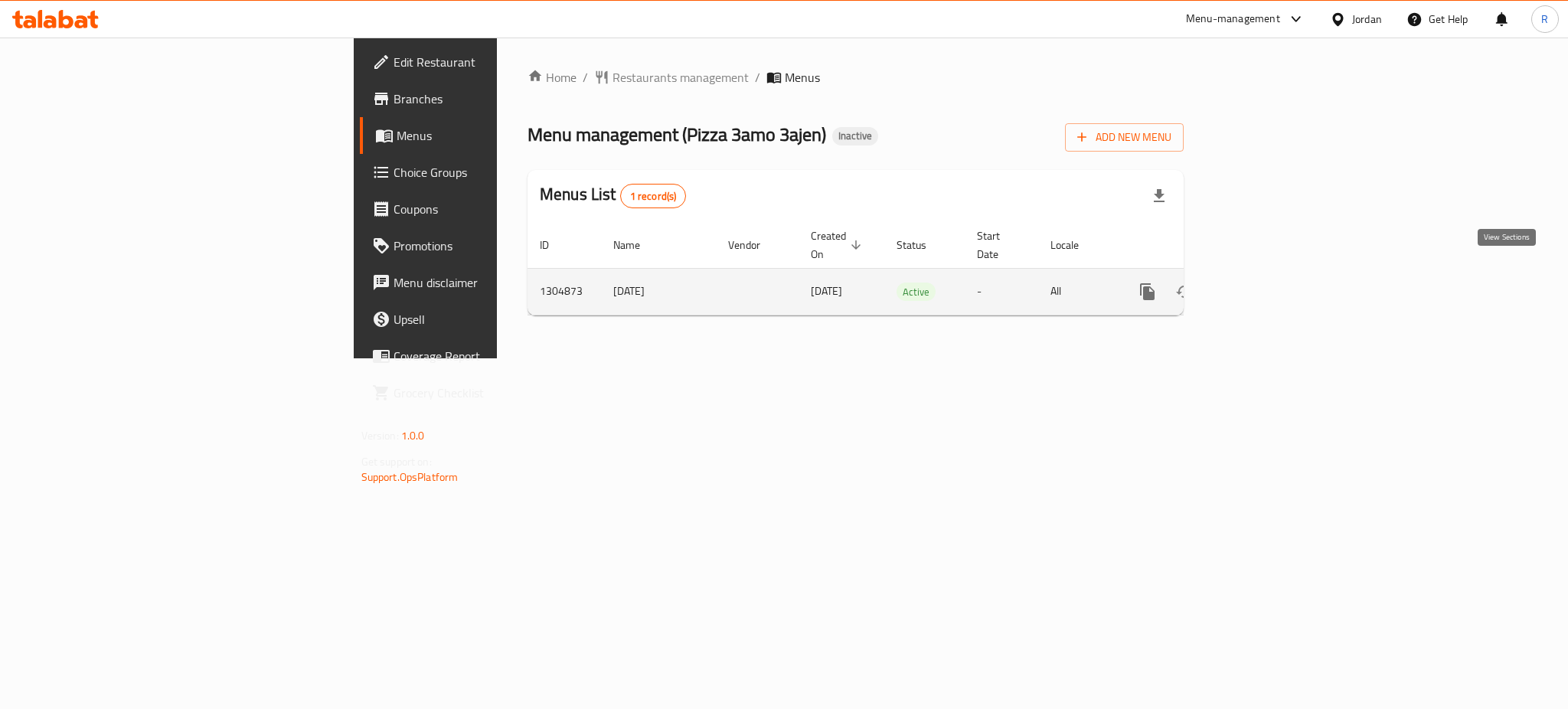
click at [1267, 282] on icon "enhanced table" at bounding box center [1257, 291] width 18 height 18
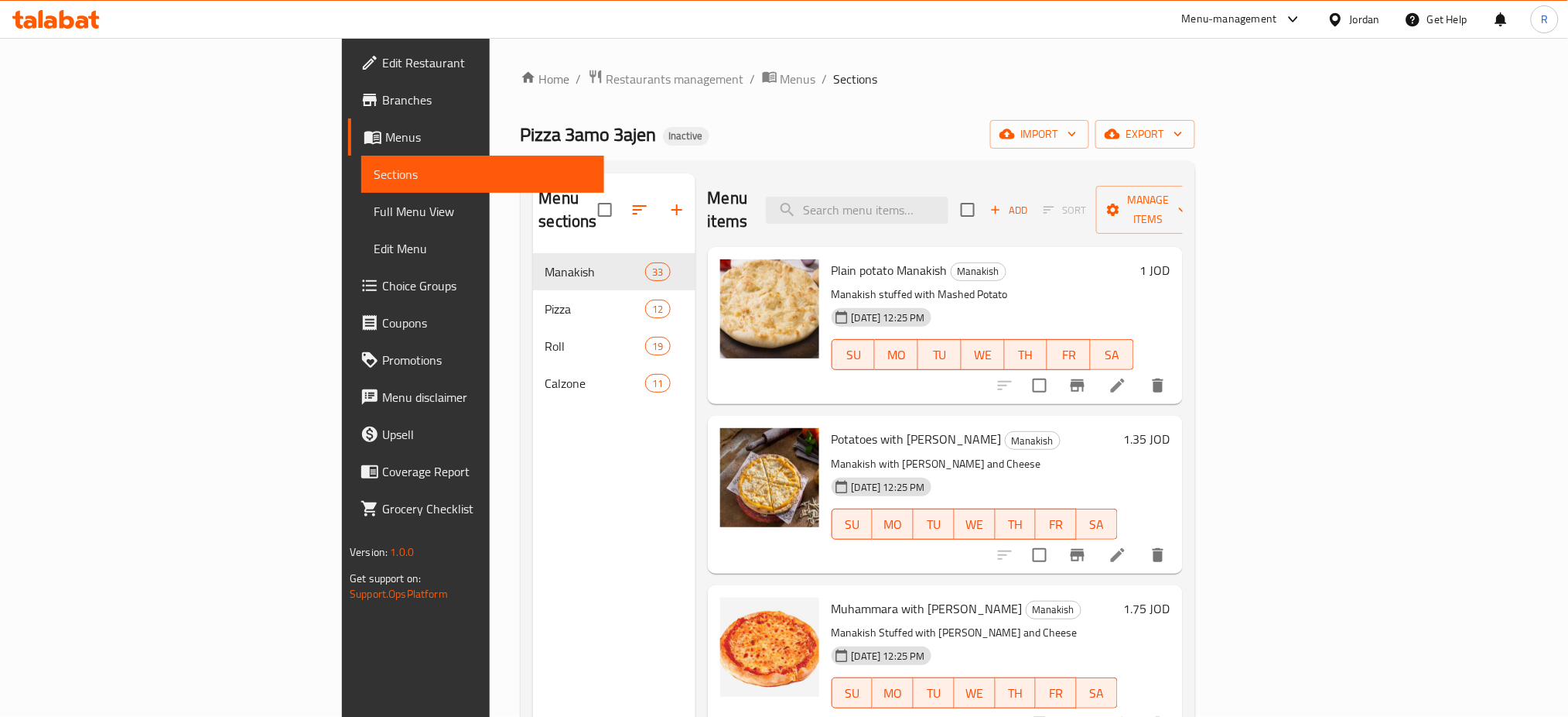
click at [374, 205] on span "Full Menu View" at bounding box center [483, 211] width 218 height 18
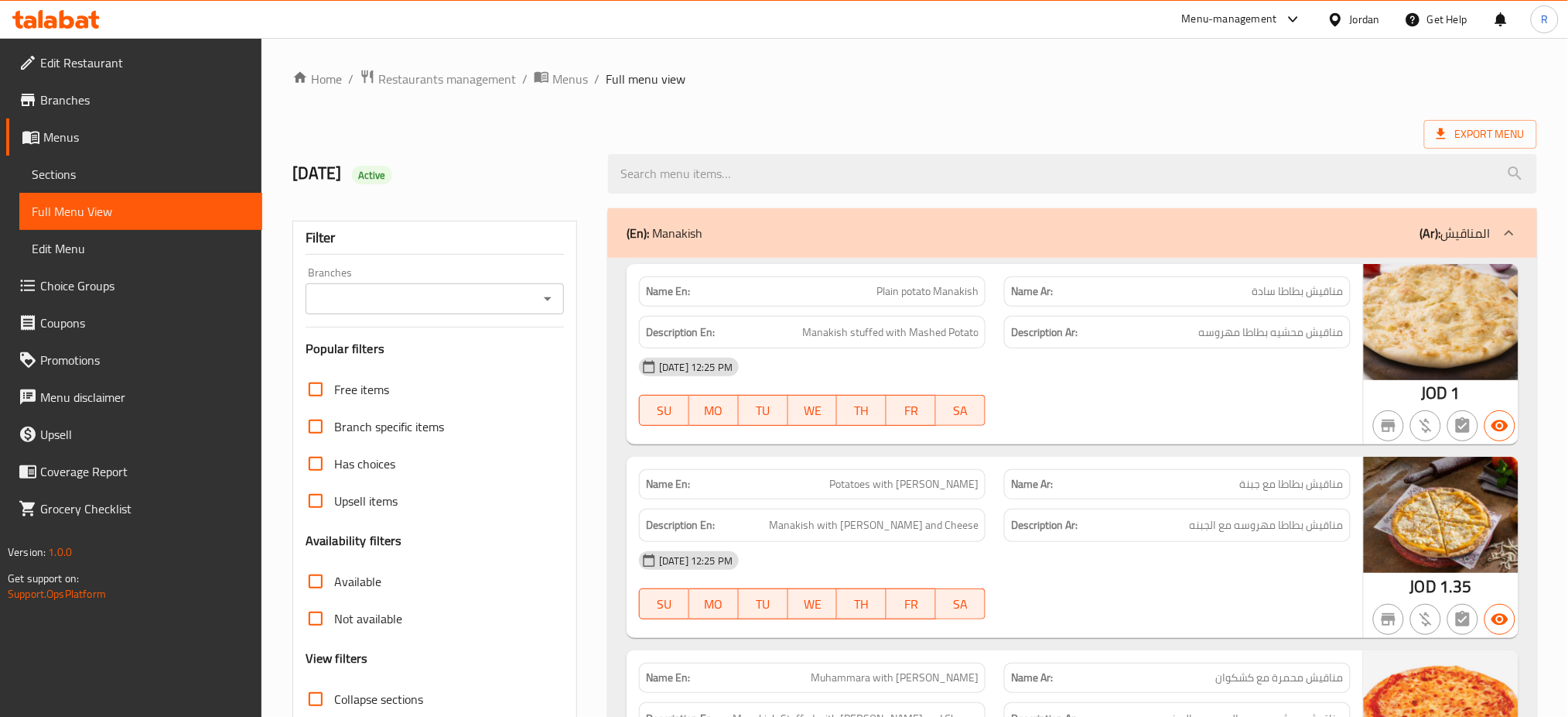
click at [542, 310] on div "Branches" at bounding box center [435, 299] width 258 height 31
click at [547, 301] on icon "Open" at bounding box center [547, 298] width 18 height 18
click at [489, 338] on li "All" at bounding box center [435, 338] width 258 height 28
type input "All"
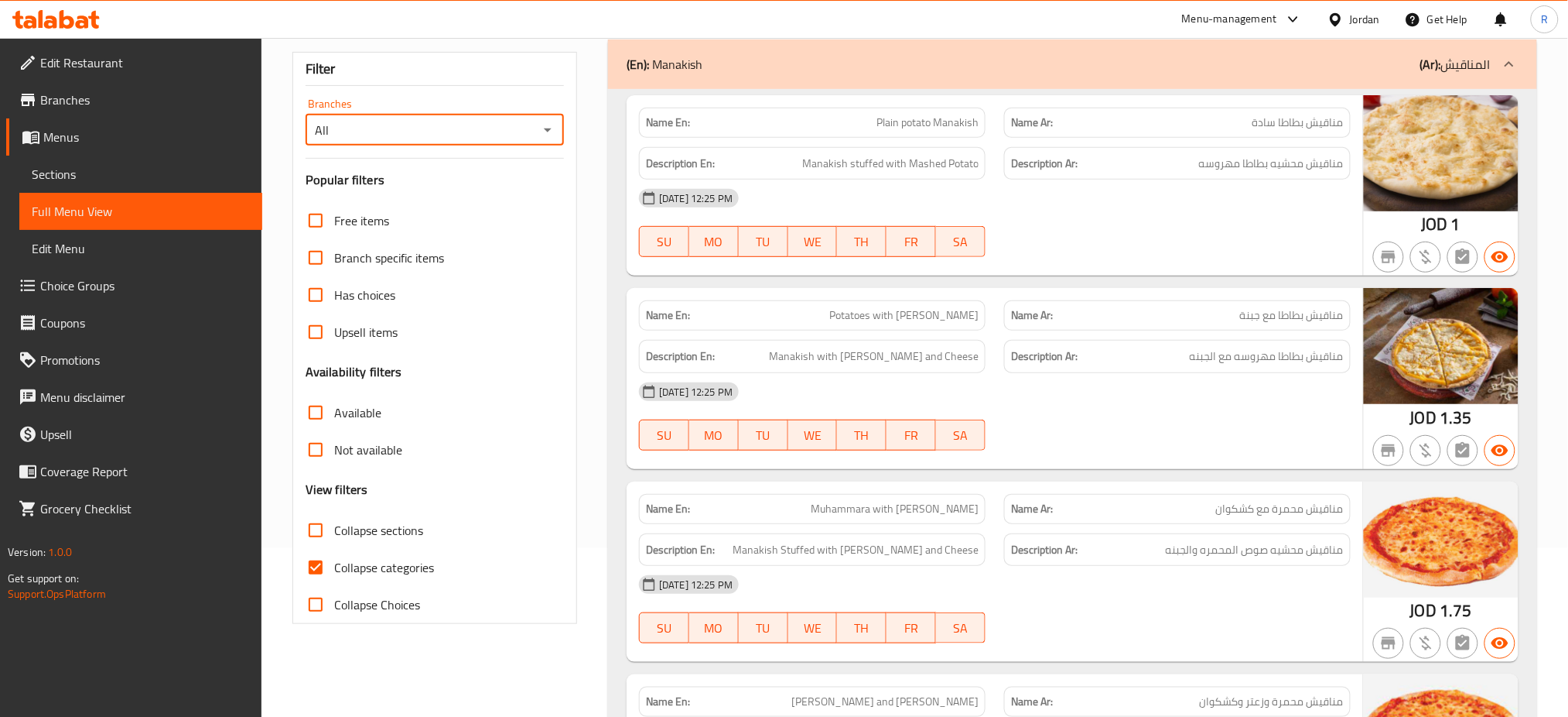
scroll to position [205, 0]
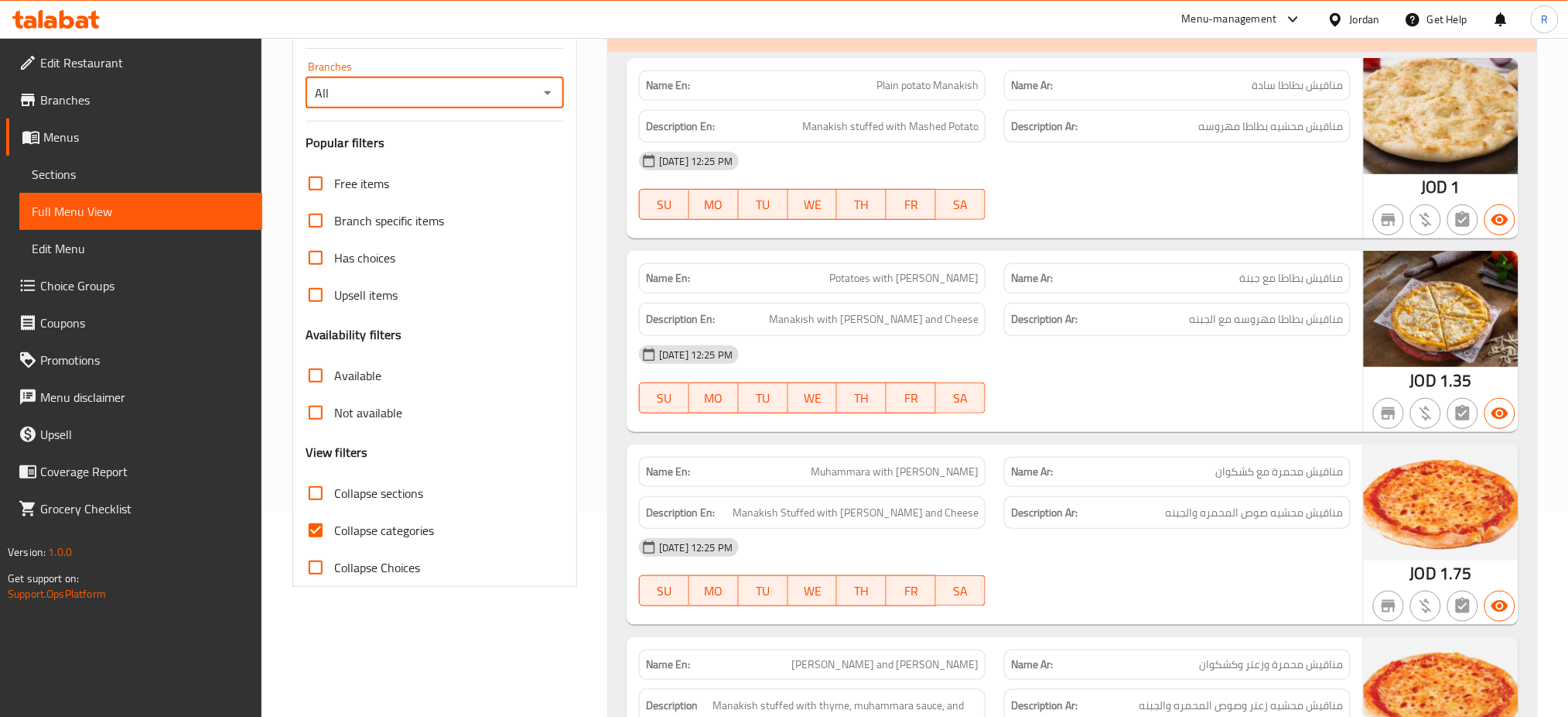
click at [310, 418] on input "Not available" at bounding box center [316, 412] width 37 height 37
checkbox input "true"
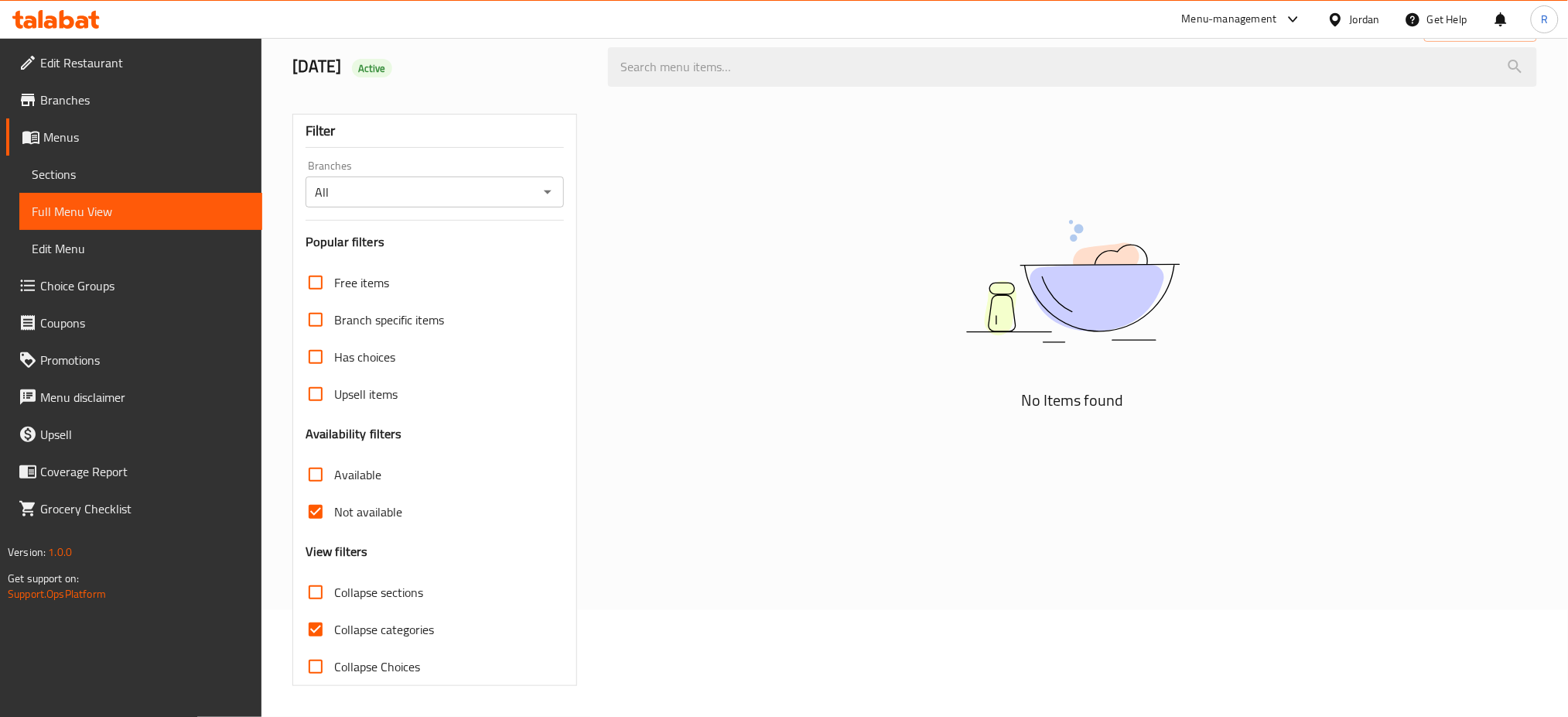
scroll to position [107, 0]
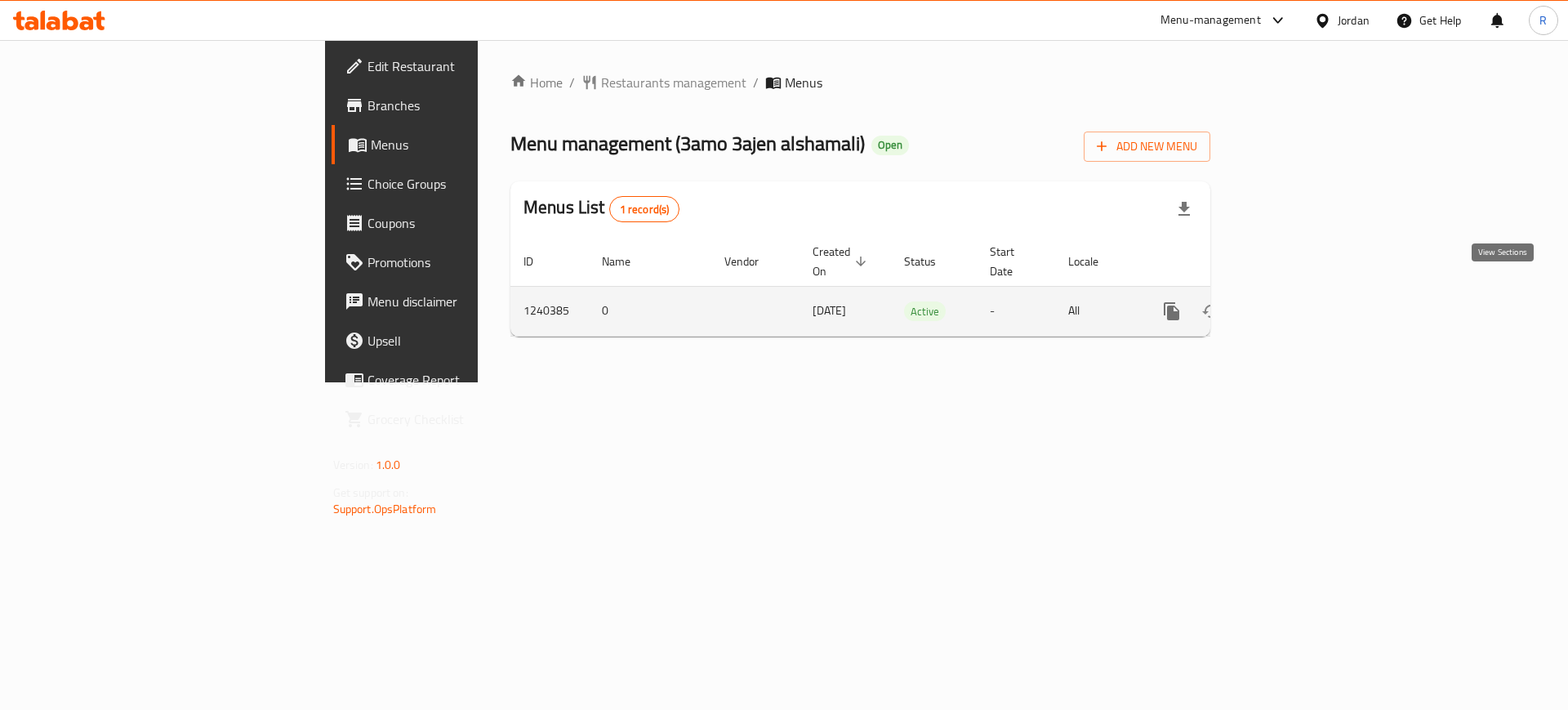
click at [1309, 302] on link "enhanced table" at bounding box center [1289, 311] width 39 height 39
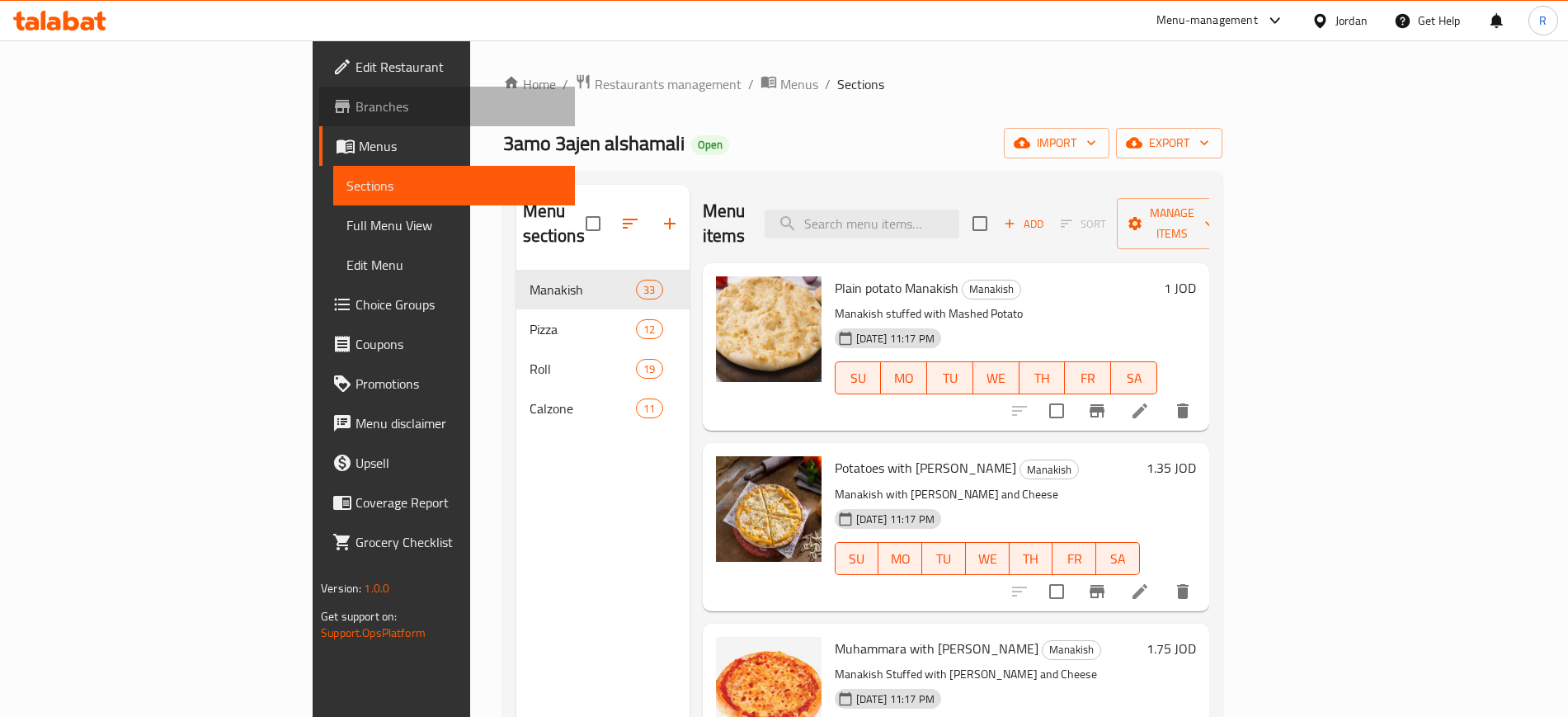
click at [319, 120] on link "Branches" at bounding box center [446, 106] width 255 height 40
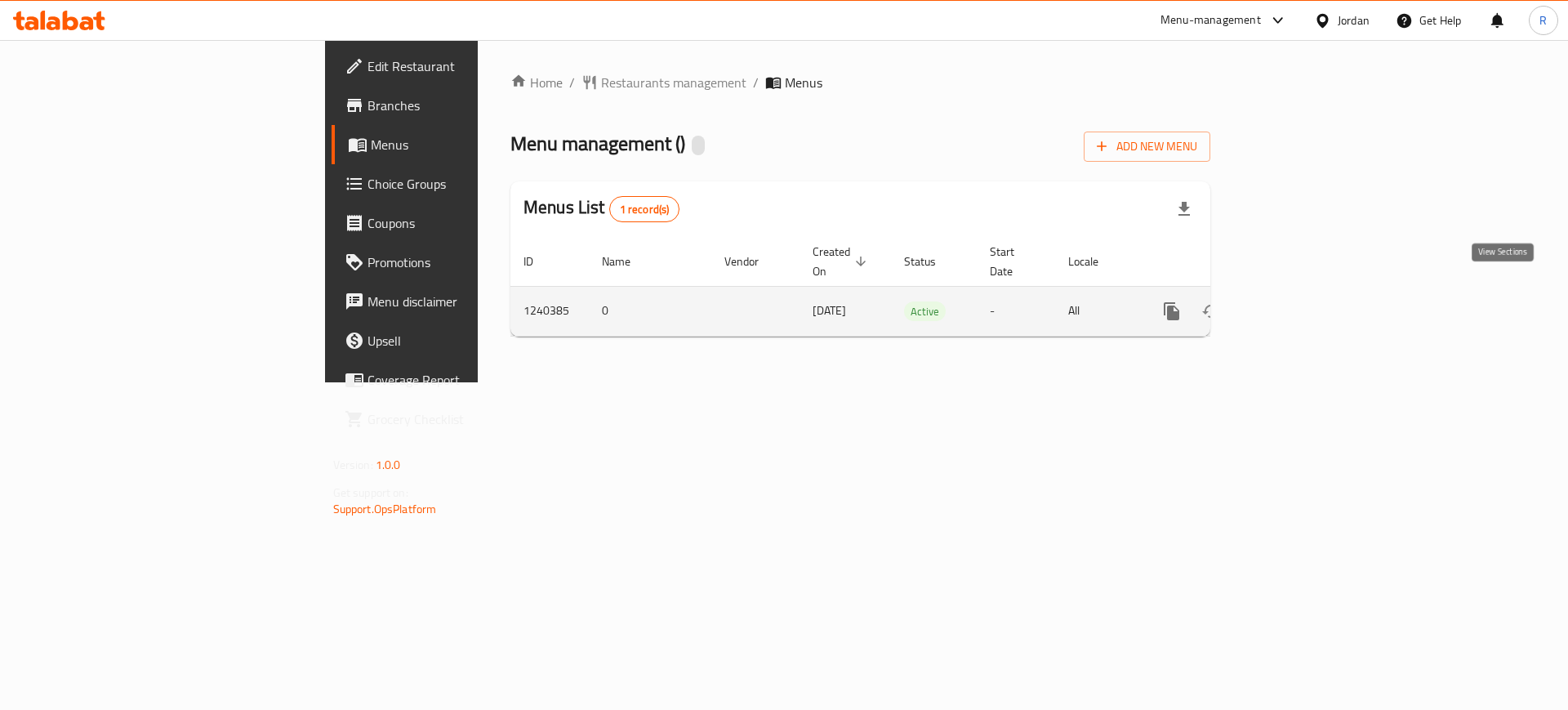
click at [1299, 301] on icon "enhanced table" at bounding box center [1289, 310] width 19 height 19
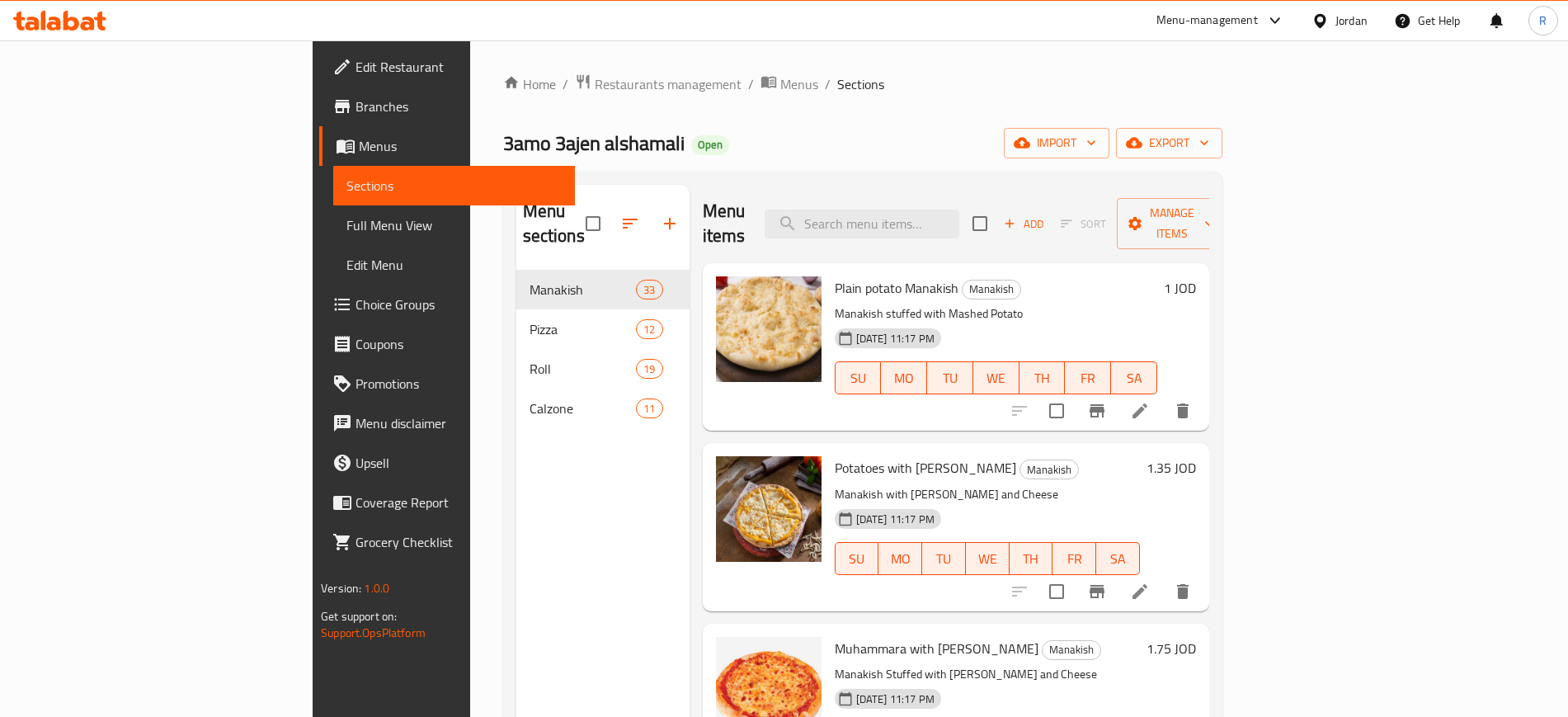
click at [346, 226] on span "Full Menu View" at bounding box center [454, 225] width 214 height 19
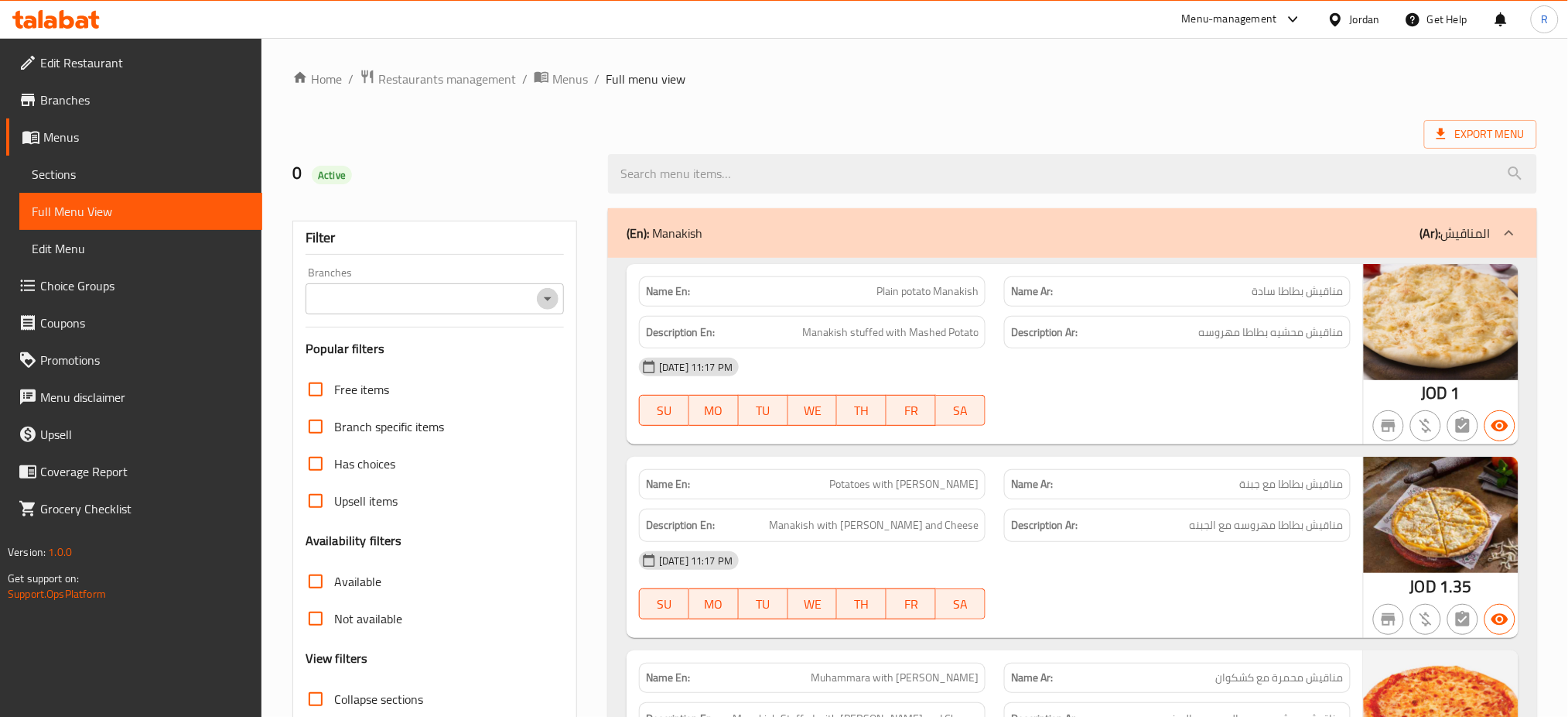
click at [544, 304] on icon "Open" at bounding box center [547, 298] width 18 height 18
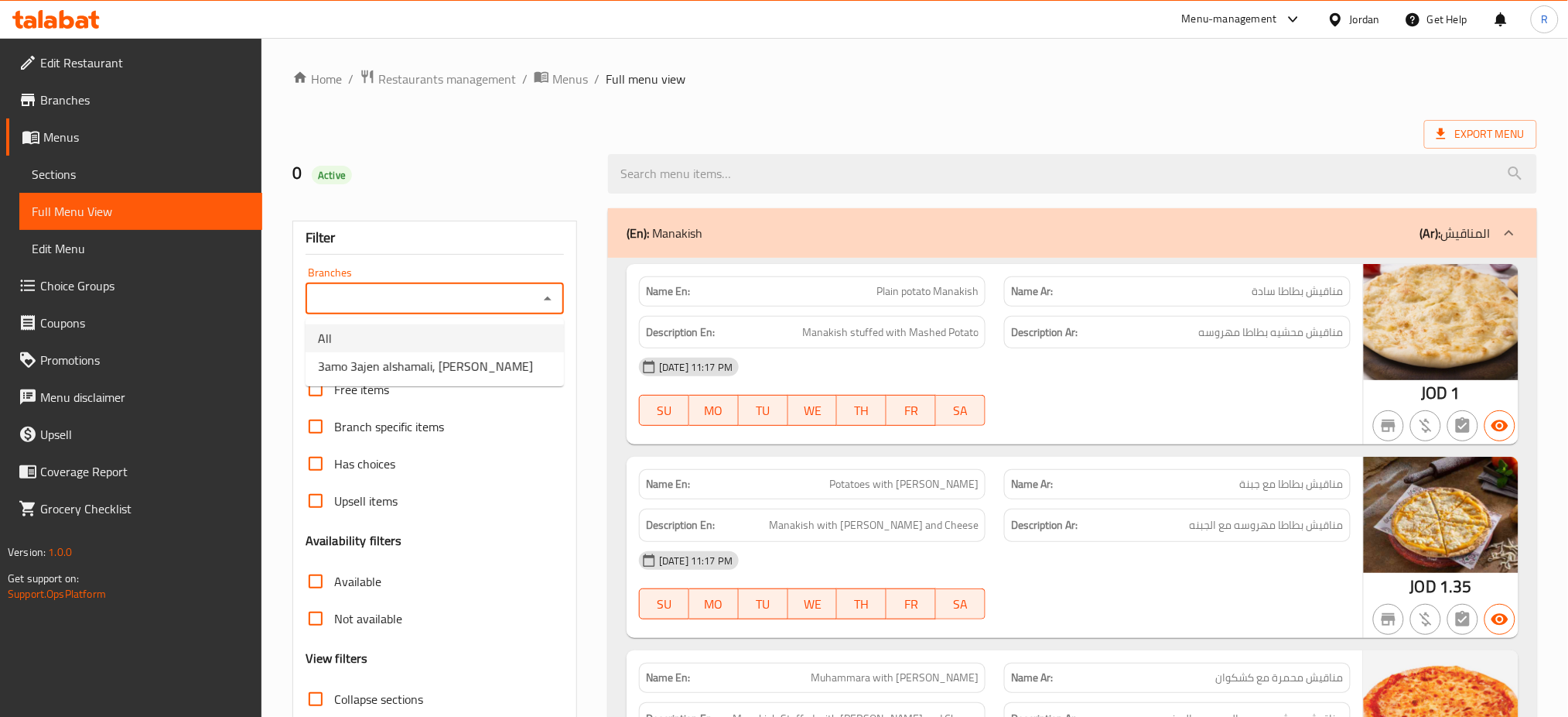
click at [469, 346] on li "All" at bounding box center [435, 338] width 258 height 28
type input "All"
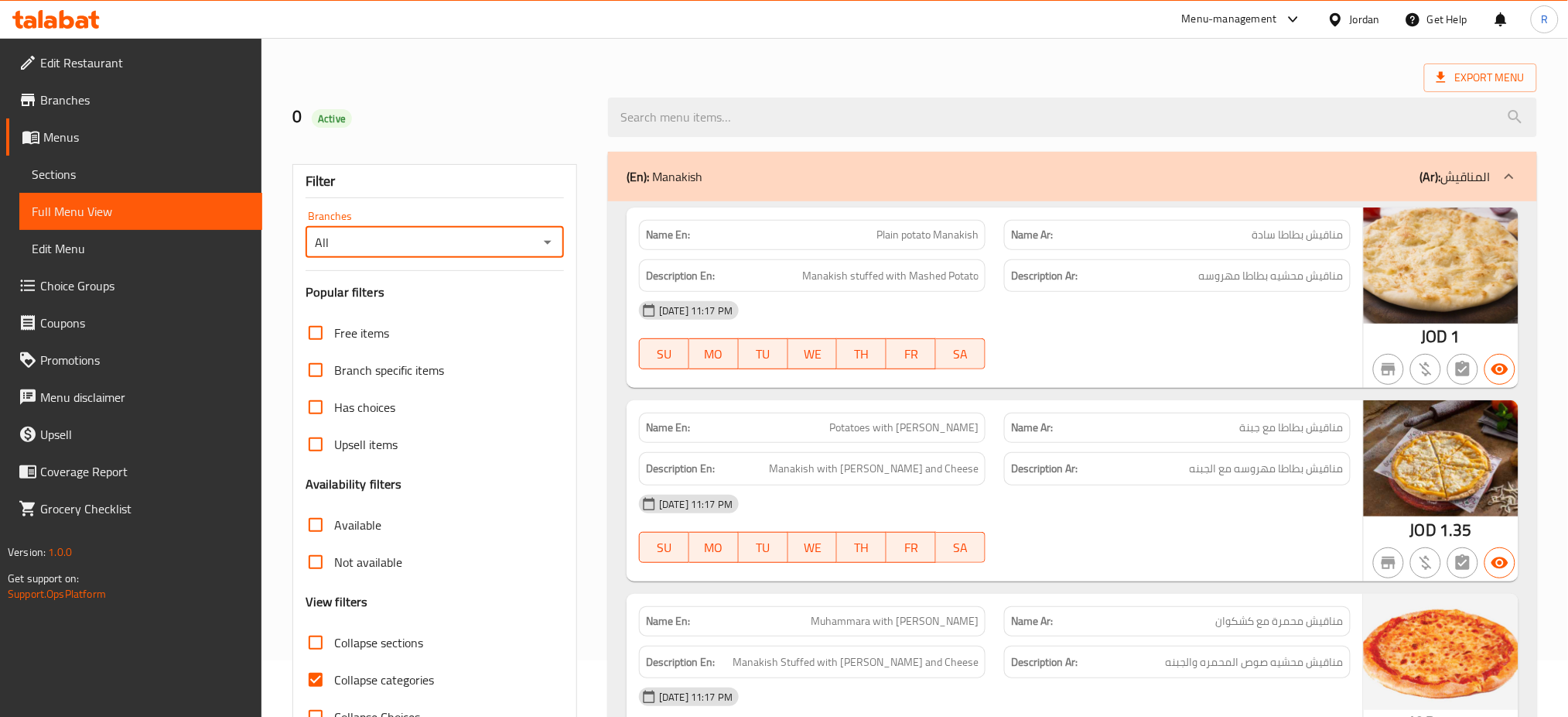
scroll to position [103, 0]
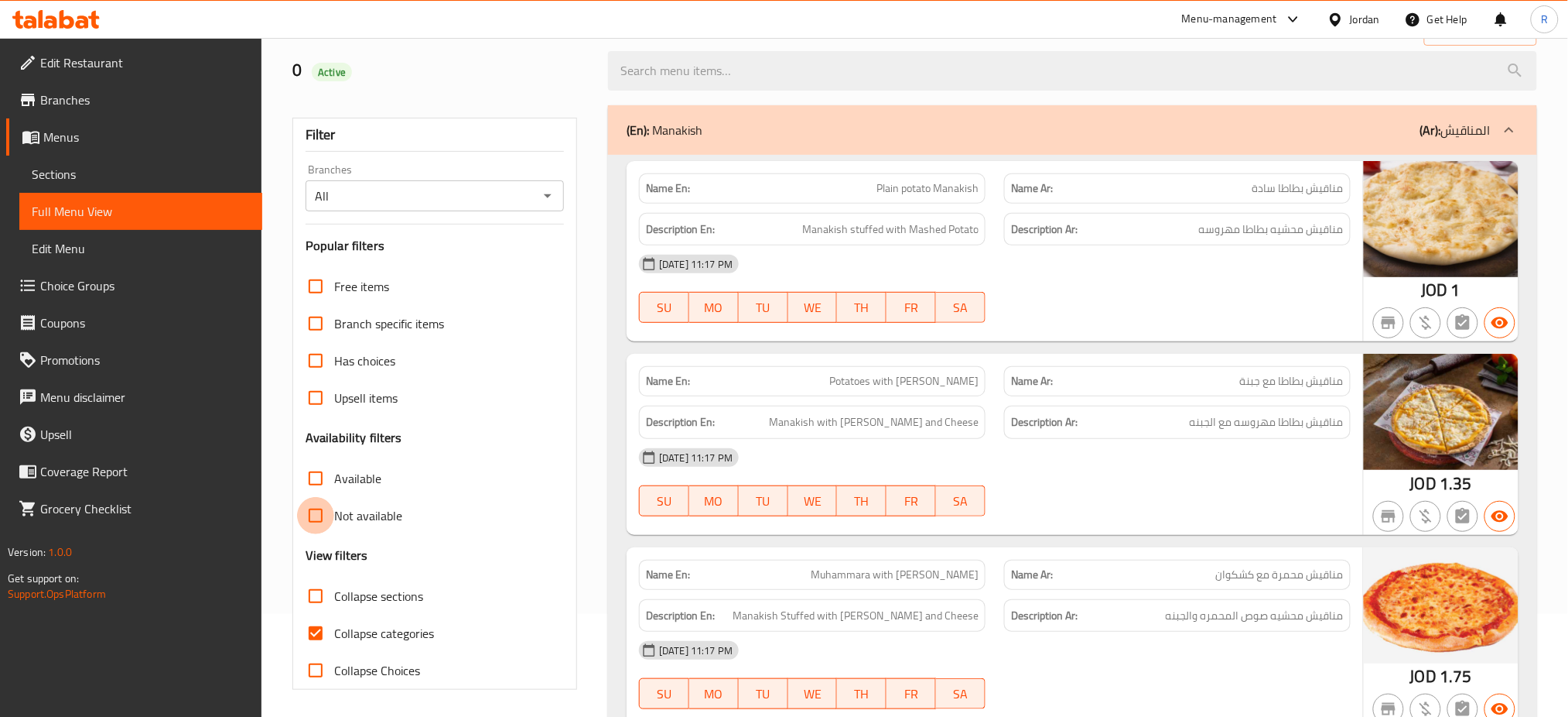
click at [313, 518] on input "Not available" at bounding box center [316, 515] width 37 height 37
checkbox input "true"
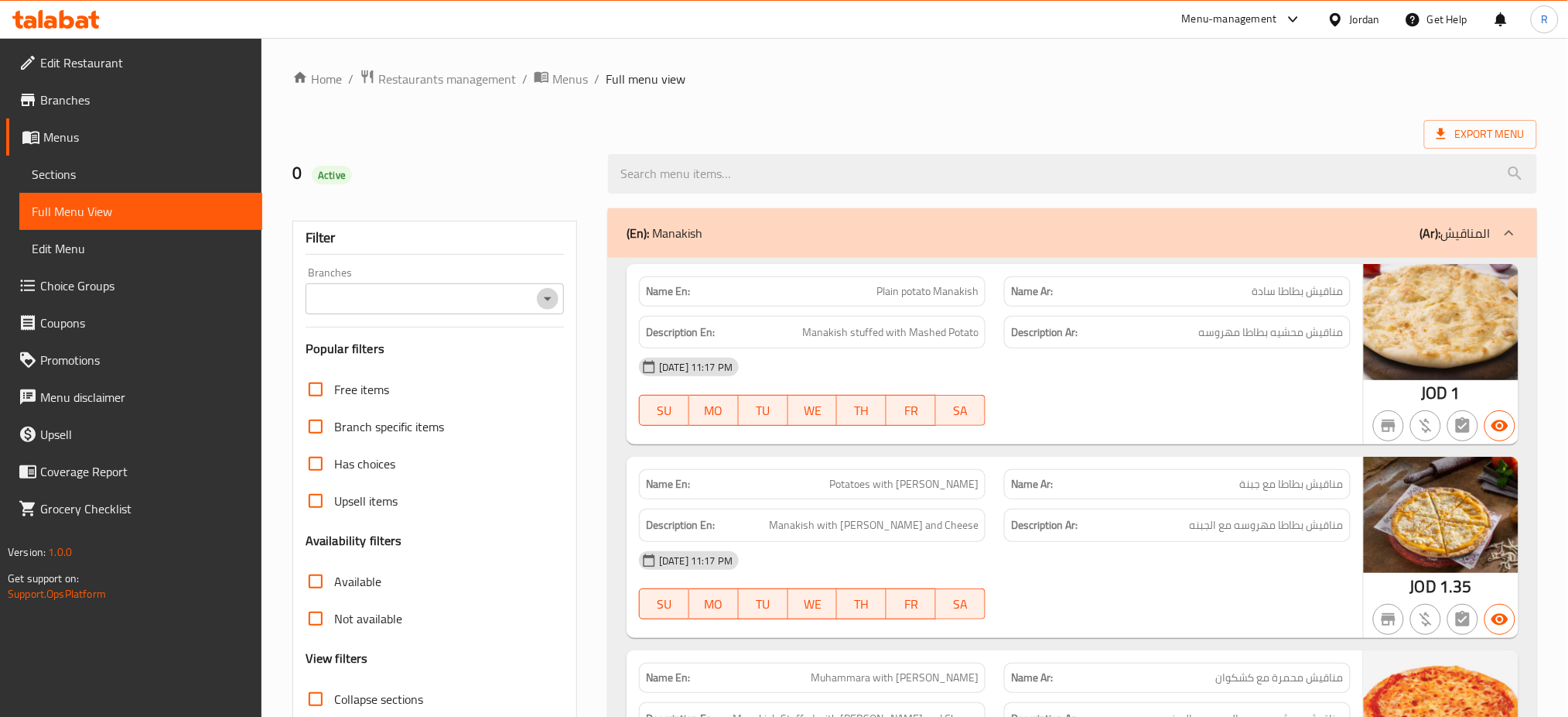
click at [548, 297] on icon "Open" at bounding box center [548, 299] width 8 height 3
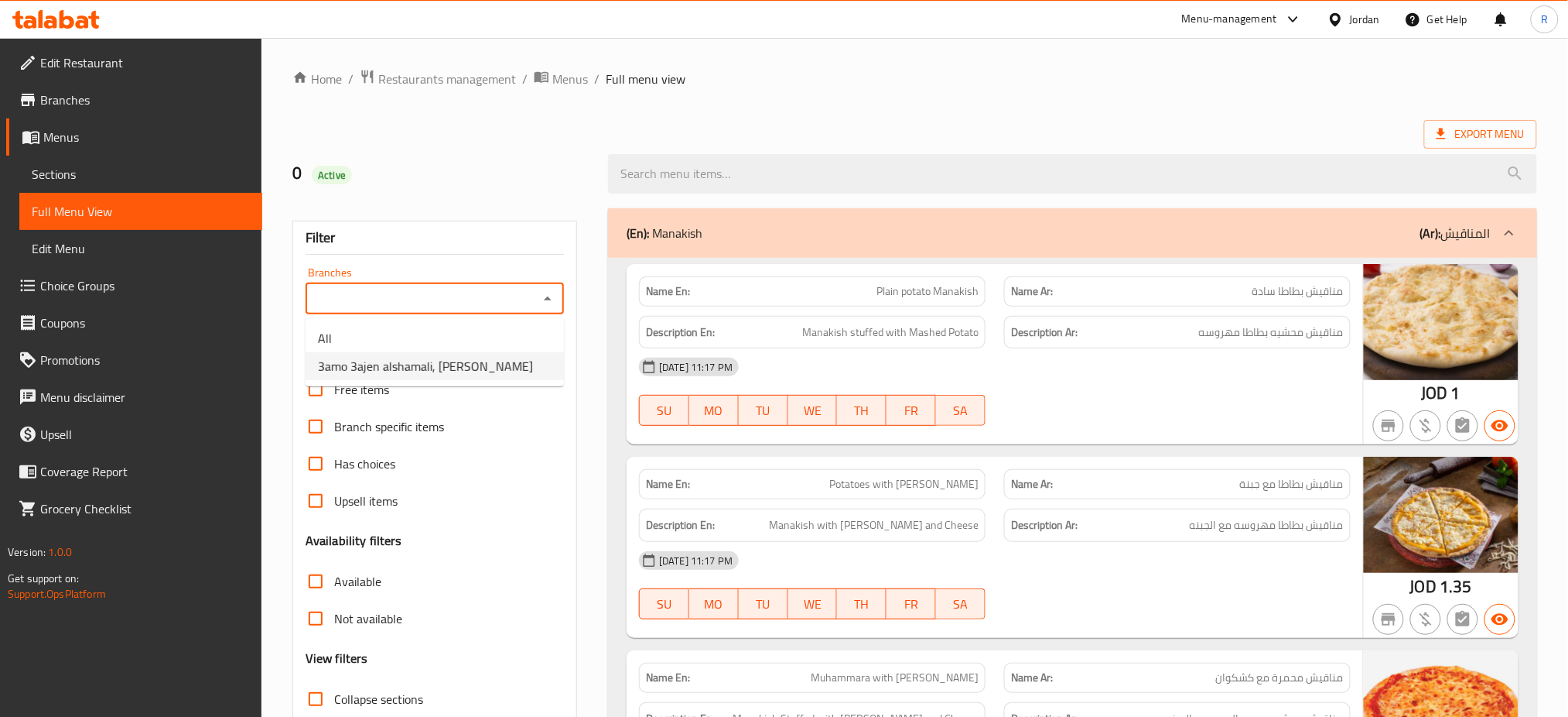
click at [508, 357] on span "3amo 3ajen alshamali, [PERSON_NAME]" at bounding box center [426, 366] width 215 height 18
type input "3amo 3ajen alshamali, [PERSON_NAME]"
click at [312, 626] on input "Not available" at bounding box center [316, 618] width 37 height 37
checkbox input "true"
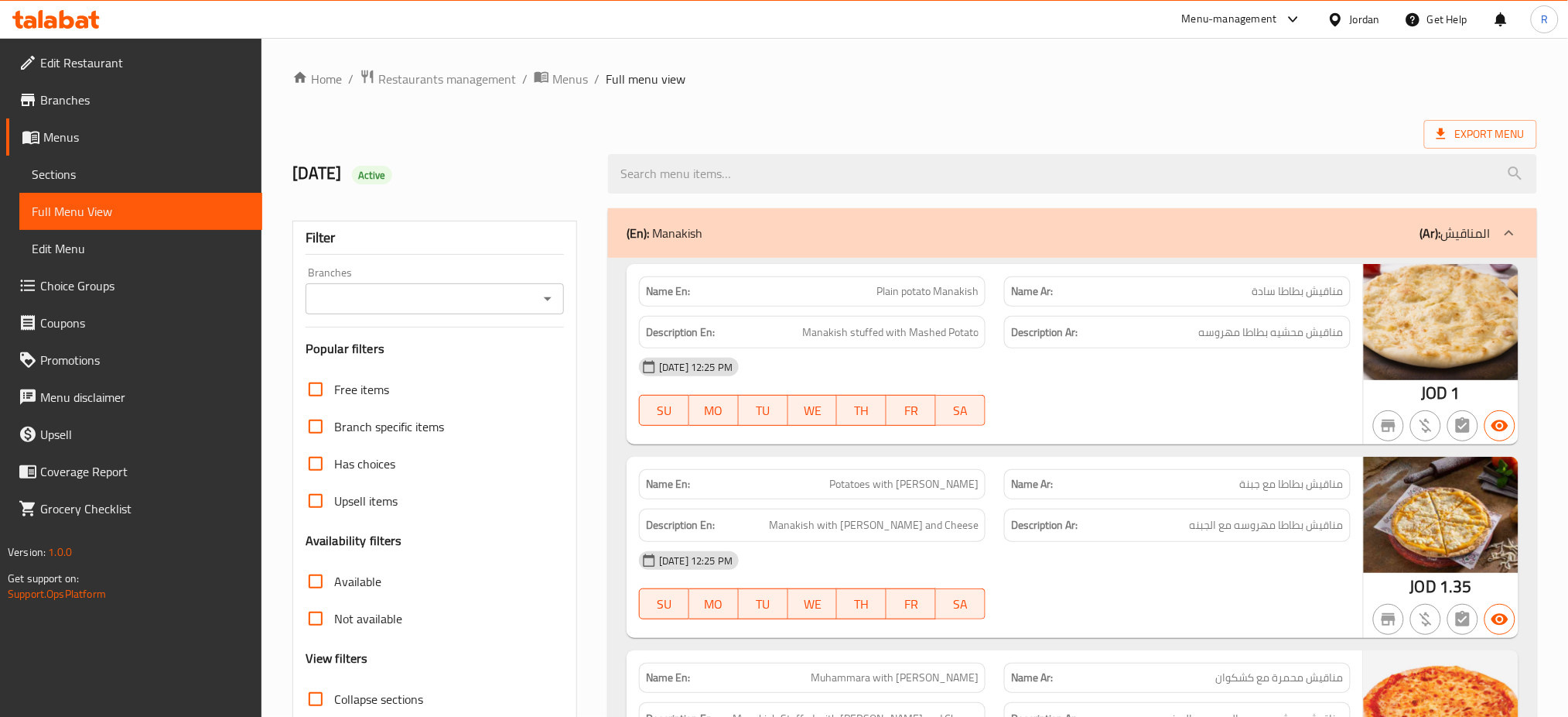
click at [550, 299] on icon "Open" at bounding box center [548, 299] width 8 height 3
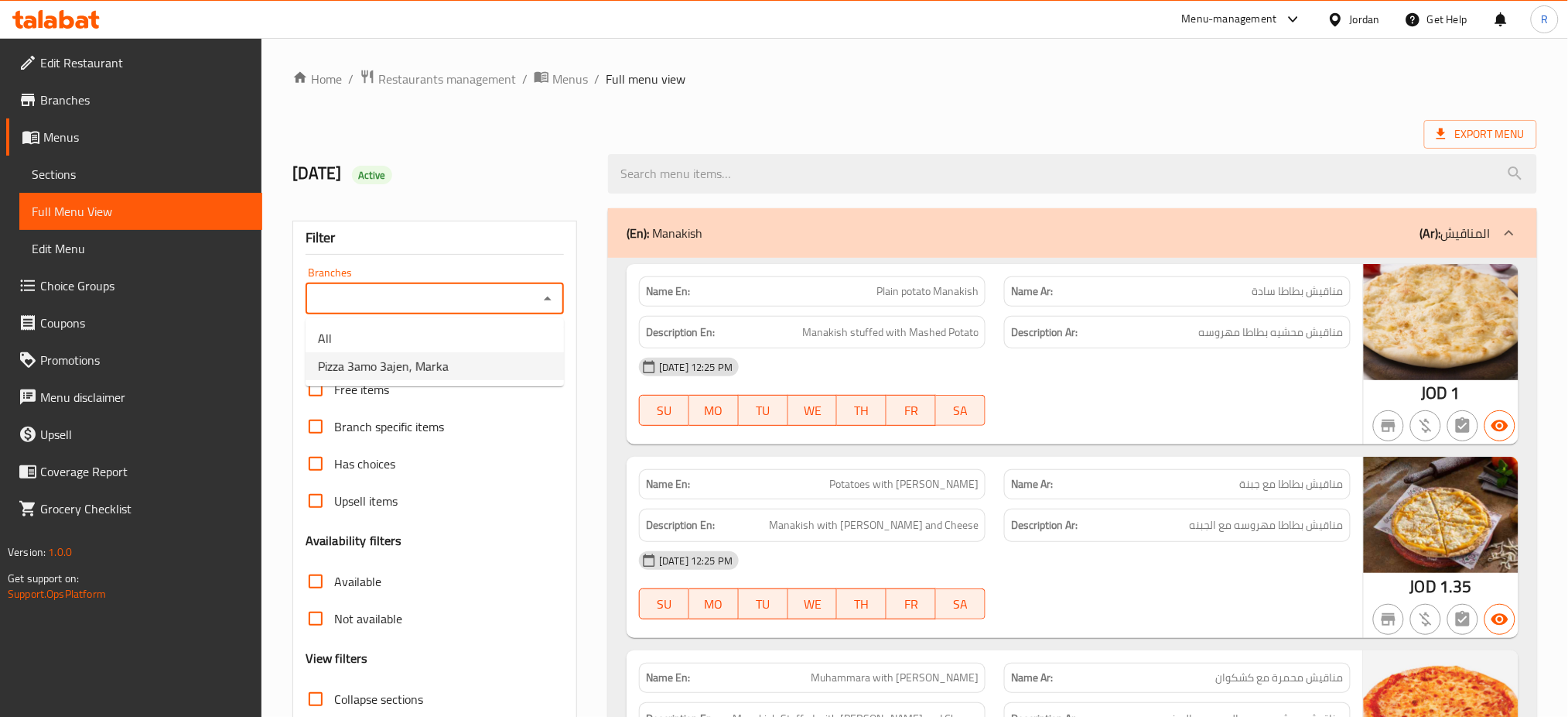
click at [510, 357] on li "Pizza 3amo 3ajen, Marka" at bounding box center [435, 366] width 258 height 28
type input "Pizza 3amo 3ajen, Marka"
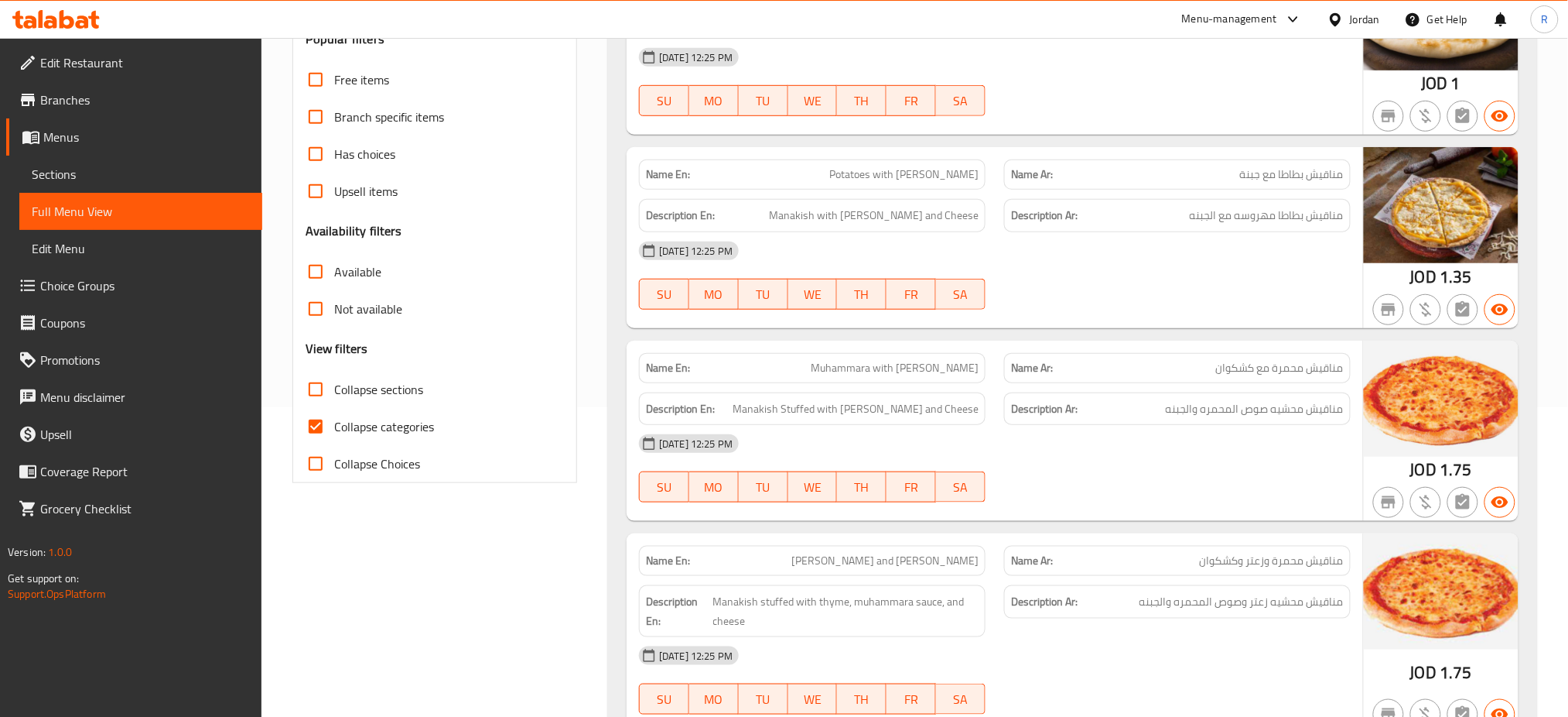
click at [342, 315] on span "Not available" at bounding box center [368, 308] width 68 height 18
click at [335, 315] on input "Not available" at bounding box center [316, 309] width 37 height 37
checkbox input "true"
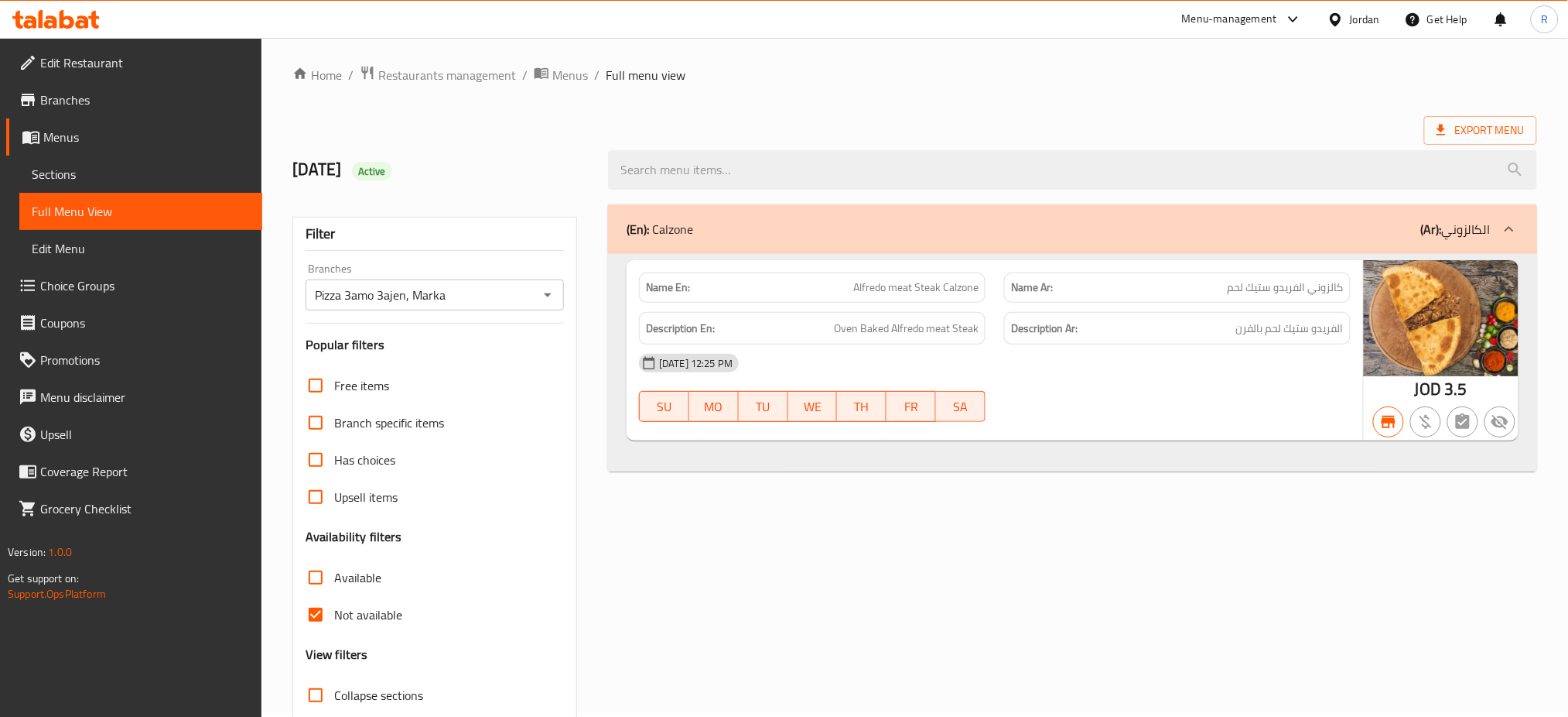
scroll to position [0, 0]
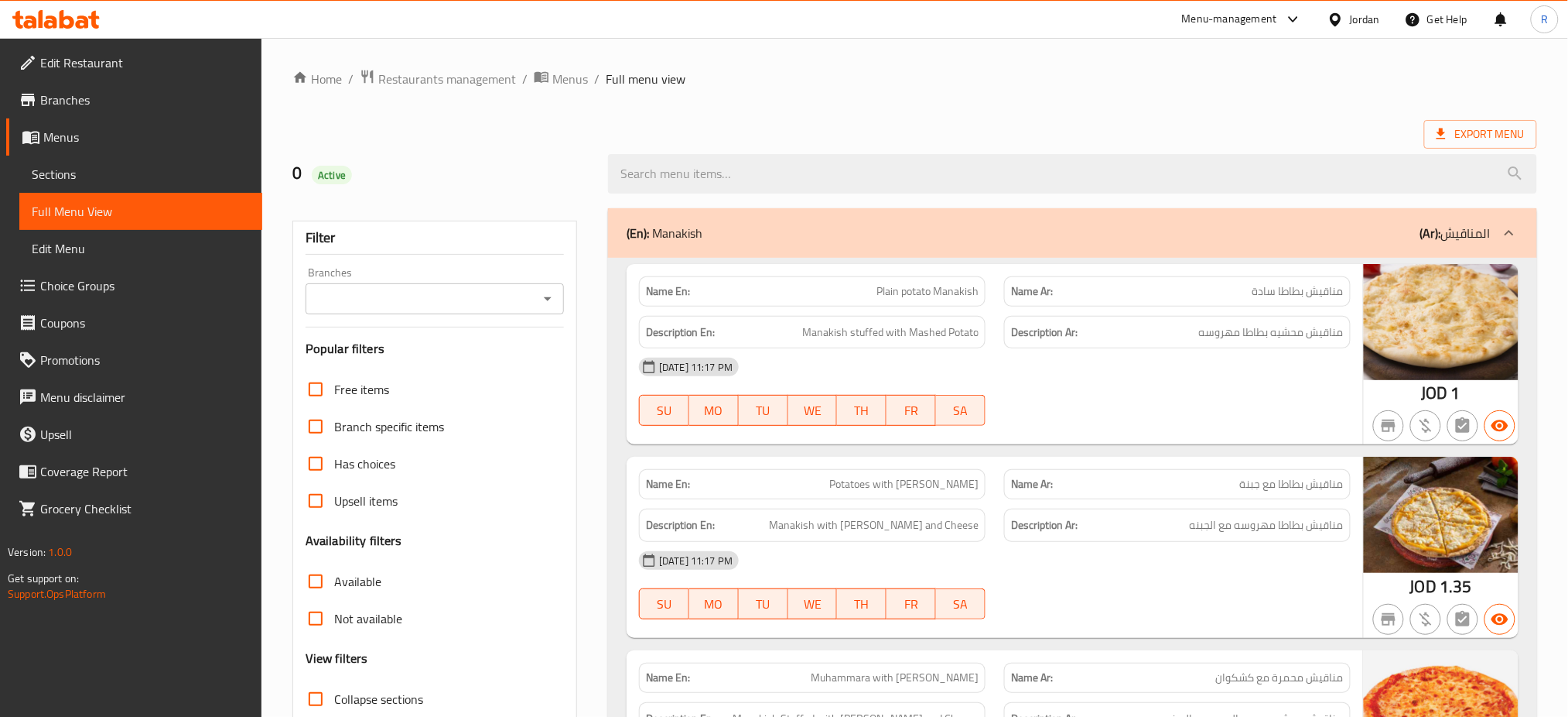
click at [461, 294] on input "Branches" at bounding box center [422, 298] width 224 height 22
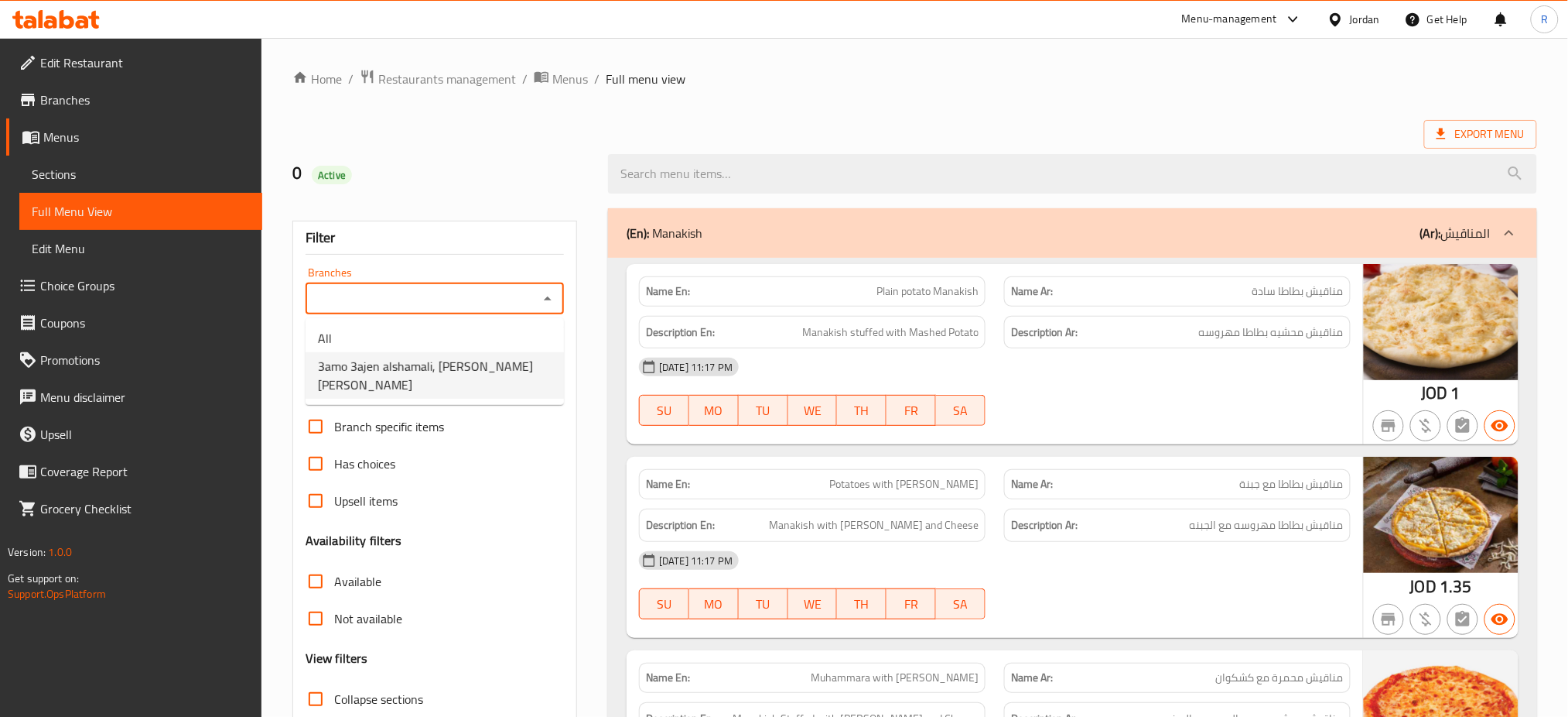
click at [444, 366] on span "3amo 3ajen alshamali, Al Hashmi Al Shamali" at bounding box center [435, 375] width 234 height 37
type input "3amo 3ajen alshamali, Al Hashmi Al Shamali"
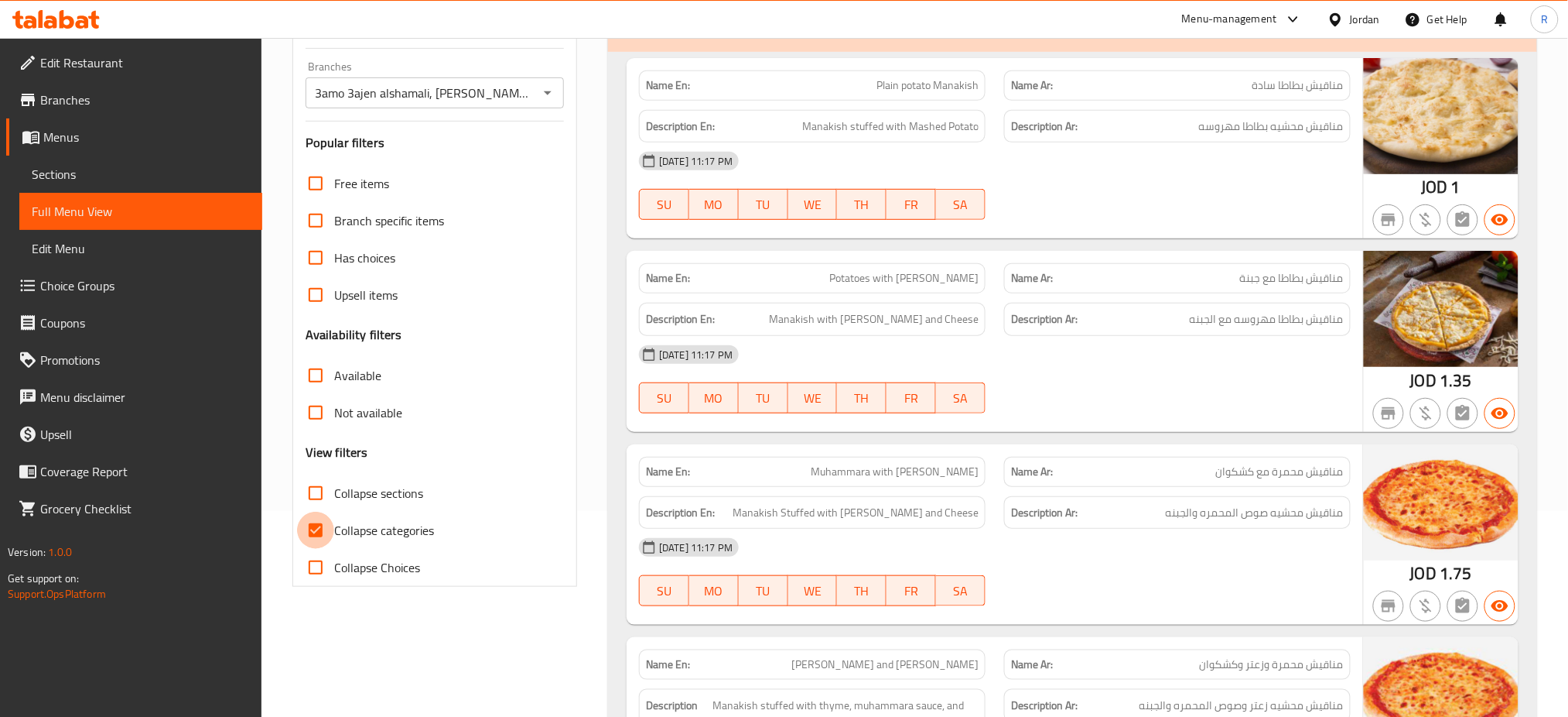
click at [310, 538] on input "Collapse categories" at bounding box center [316, 530] width 37 height 37
checkbox input "false"
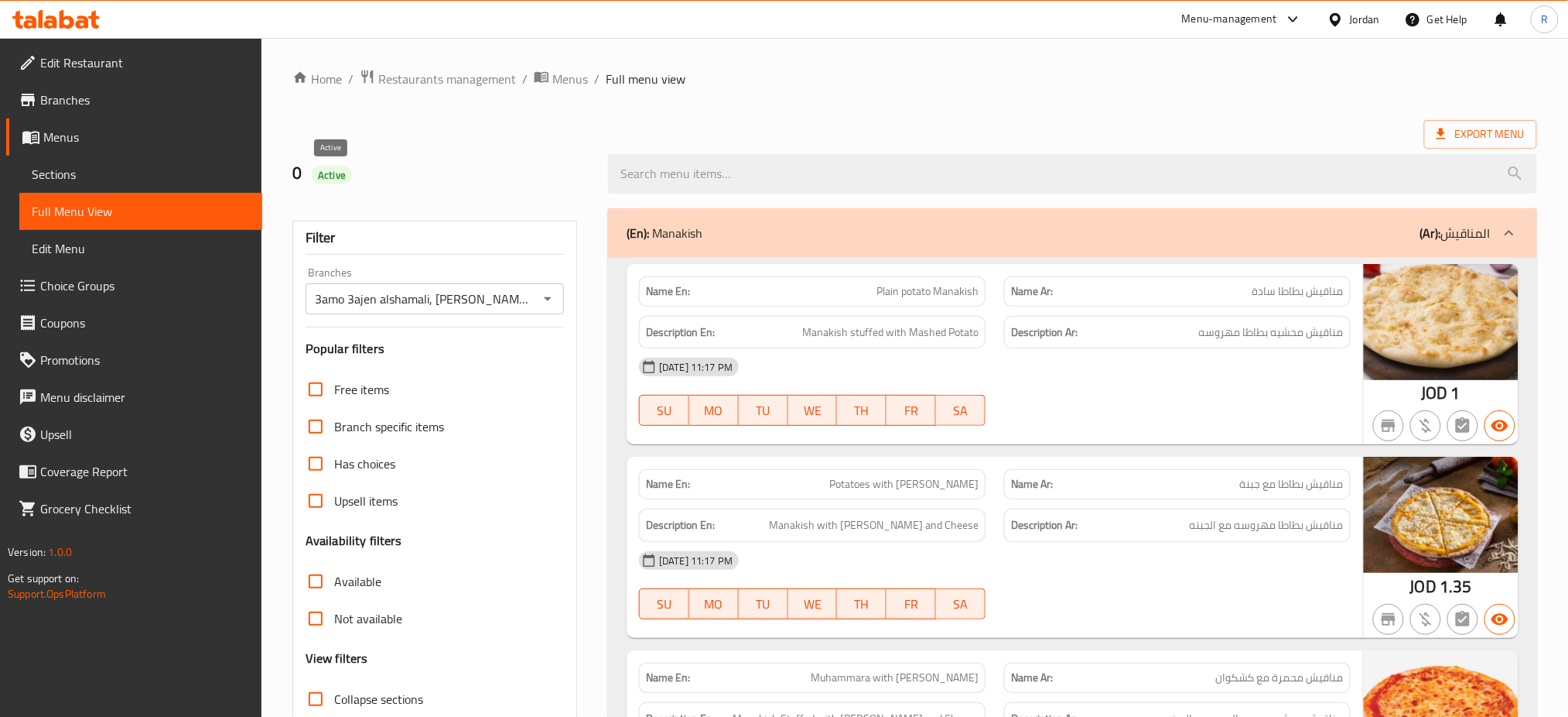
click at [323, 173] on span "Active" at bounding box center [332, 175] width 40 height 15
copy span "Active"
click at [1462, 140] on span "Export Menu" at bounding box center [1481, 134] width 88 height 19
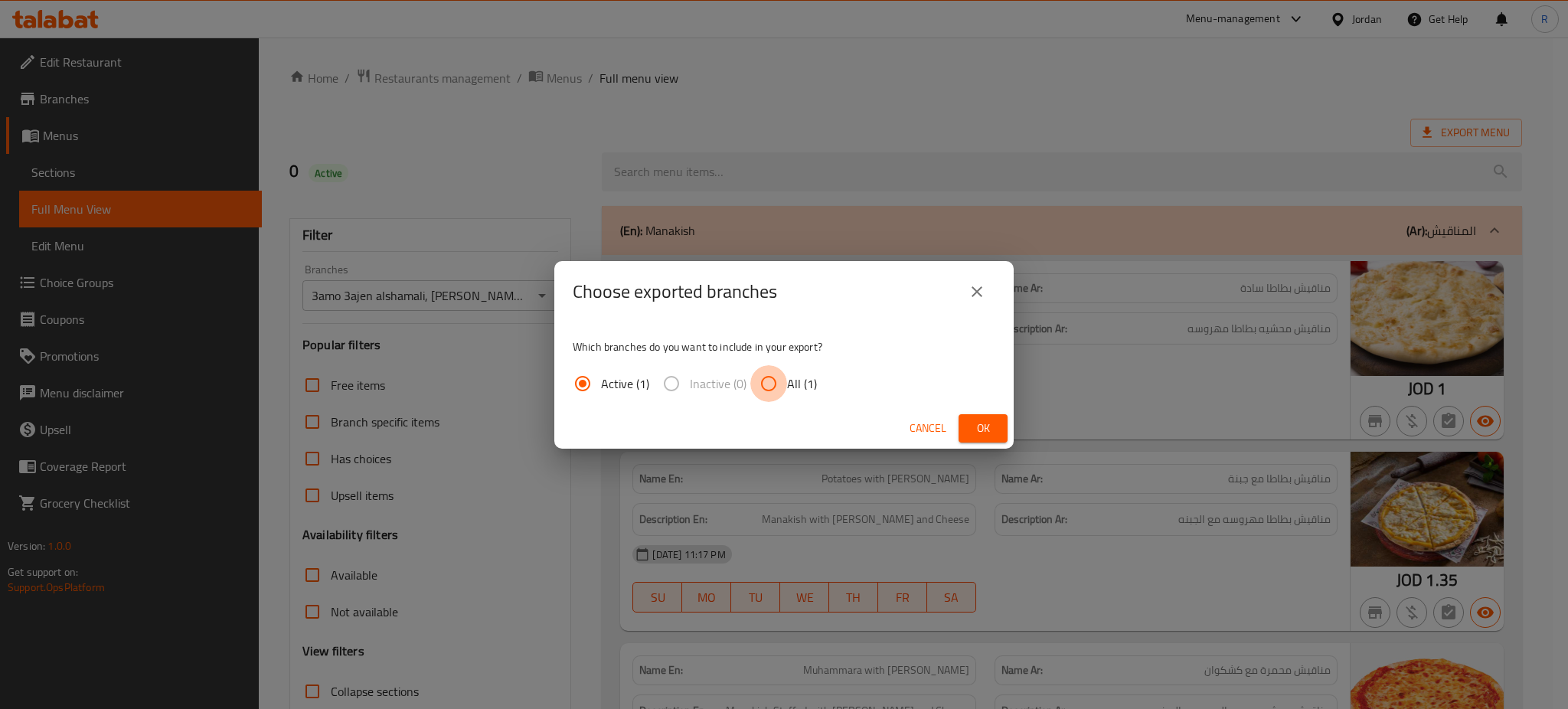
click at [773, 382] on input "All (1)" at bounding box center [769, 383] width 37 height 37
radio input "true"
click at [999, 433] on button "Ok" at bounding box center [983, 428] width 49 height 28
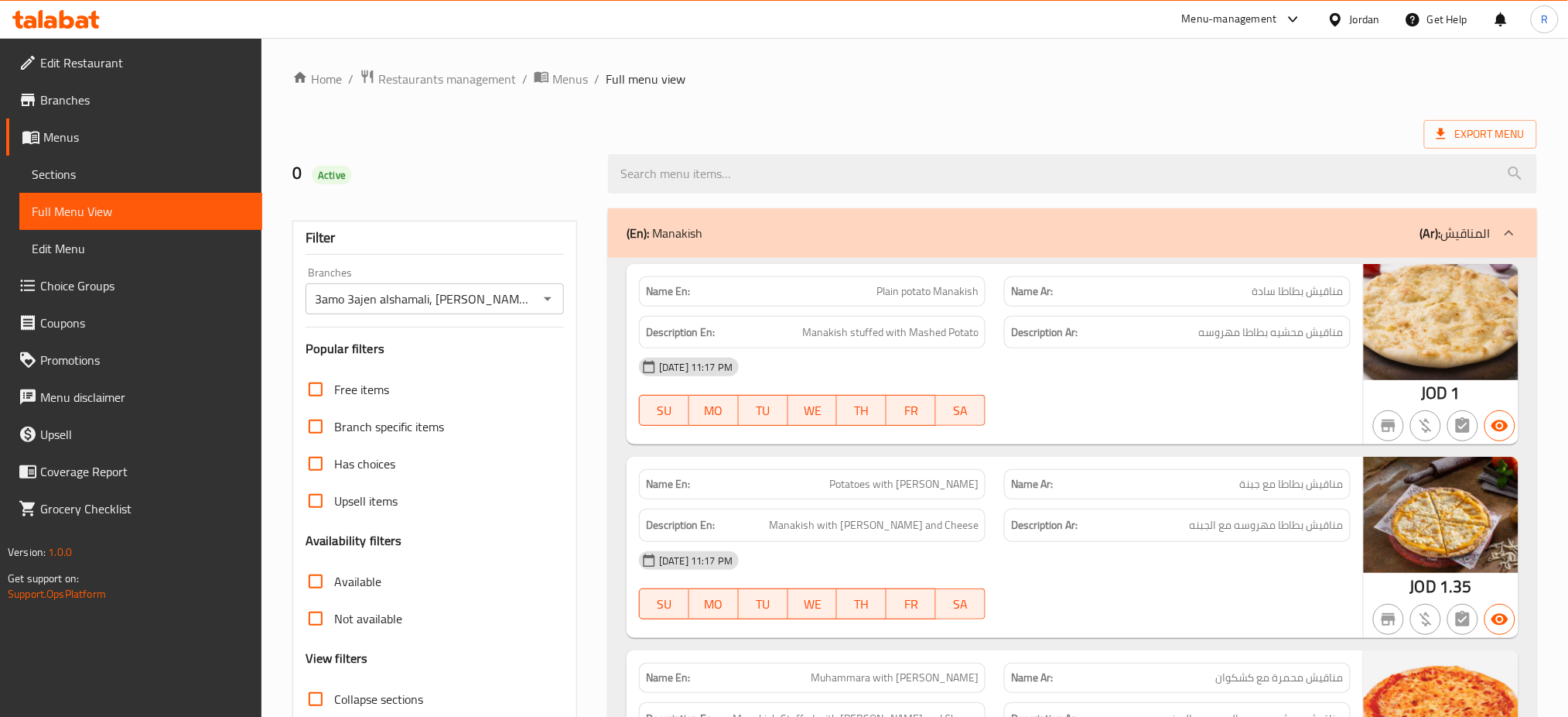
click at [1240, 84] on ol "Home / Restaurants management / Menus / Full menu view" at bounding box center [914, 78] width 1245 height 20
click at [141, 62] on span "Edit Restaurant" at bounding box center [145, 62] width 210 height 18
click at [538, 300] on icon "Open" at bounding box center [547, 298] width 18 height 18
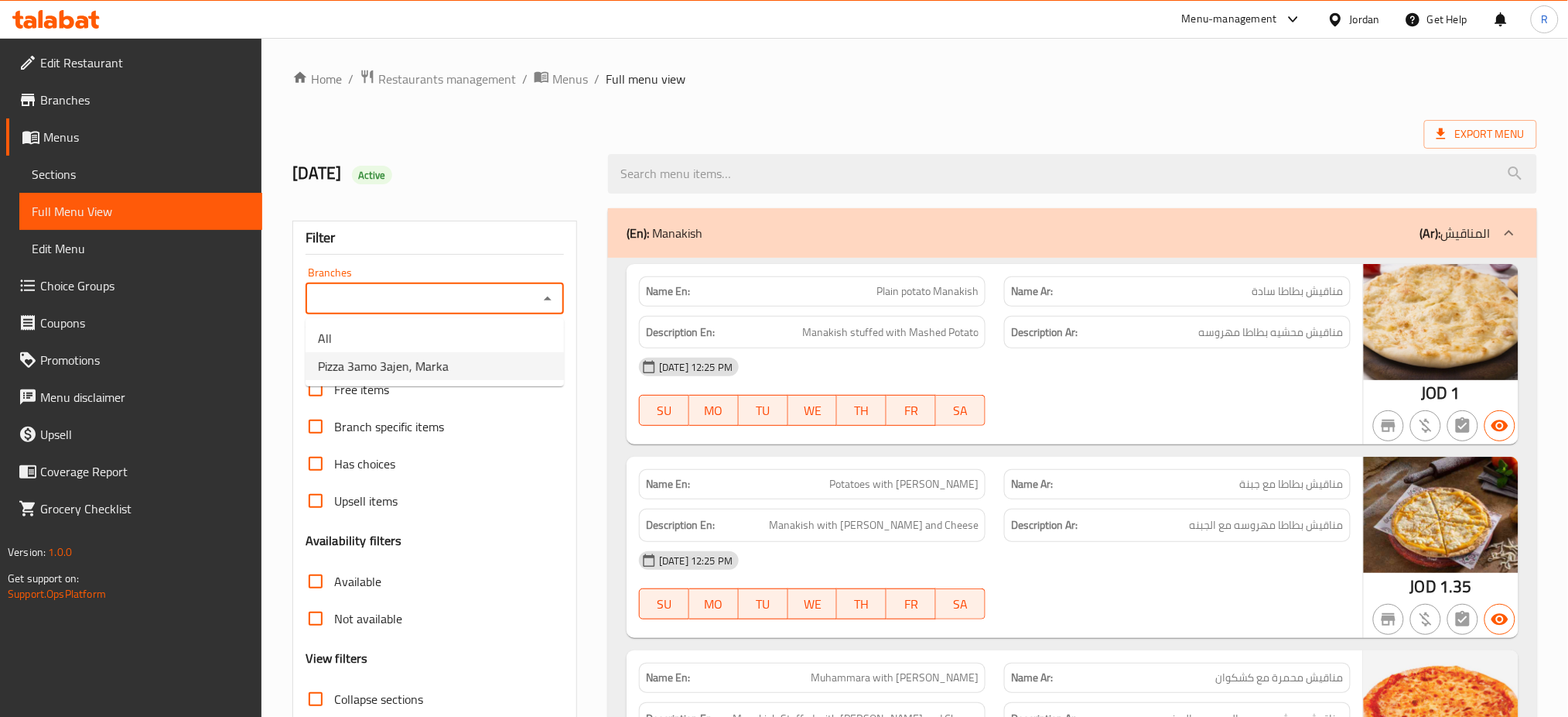
click at [479, 369] on li "Pizza 3amo 3ajen, Marka" at bounding box center [435, 366] width 258 height 28
type input "Pizza 3amo 3ajen, Marka"
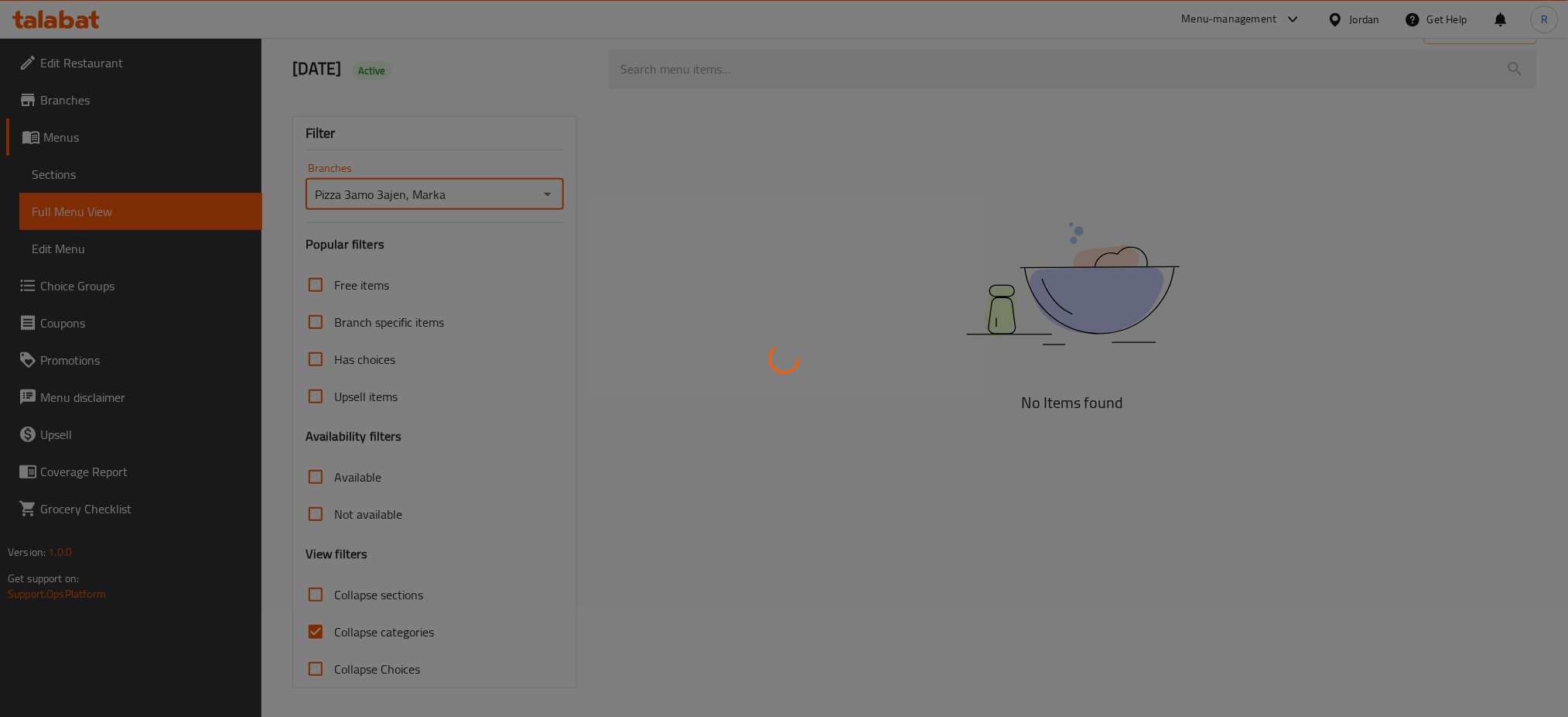
scroll to position [107, 0]
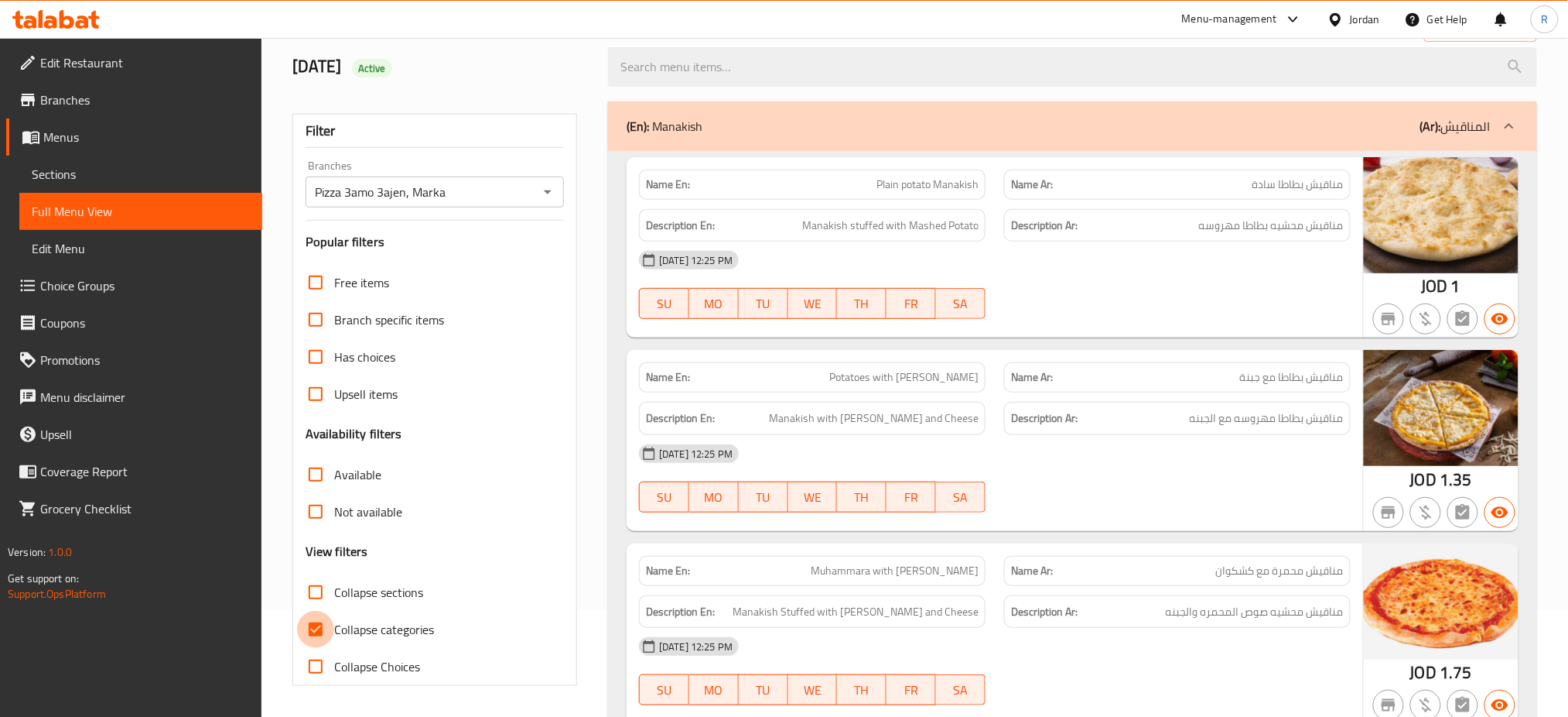
click at [307, 627] on input "Collapse categories" at bounding box center [316, 629] width 37 height 37
checkbox input "false"
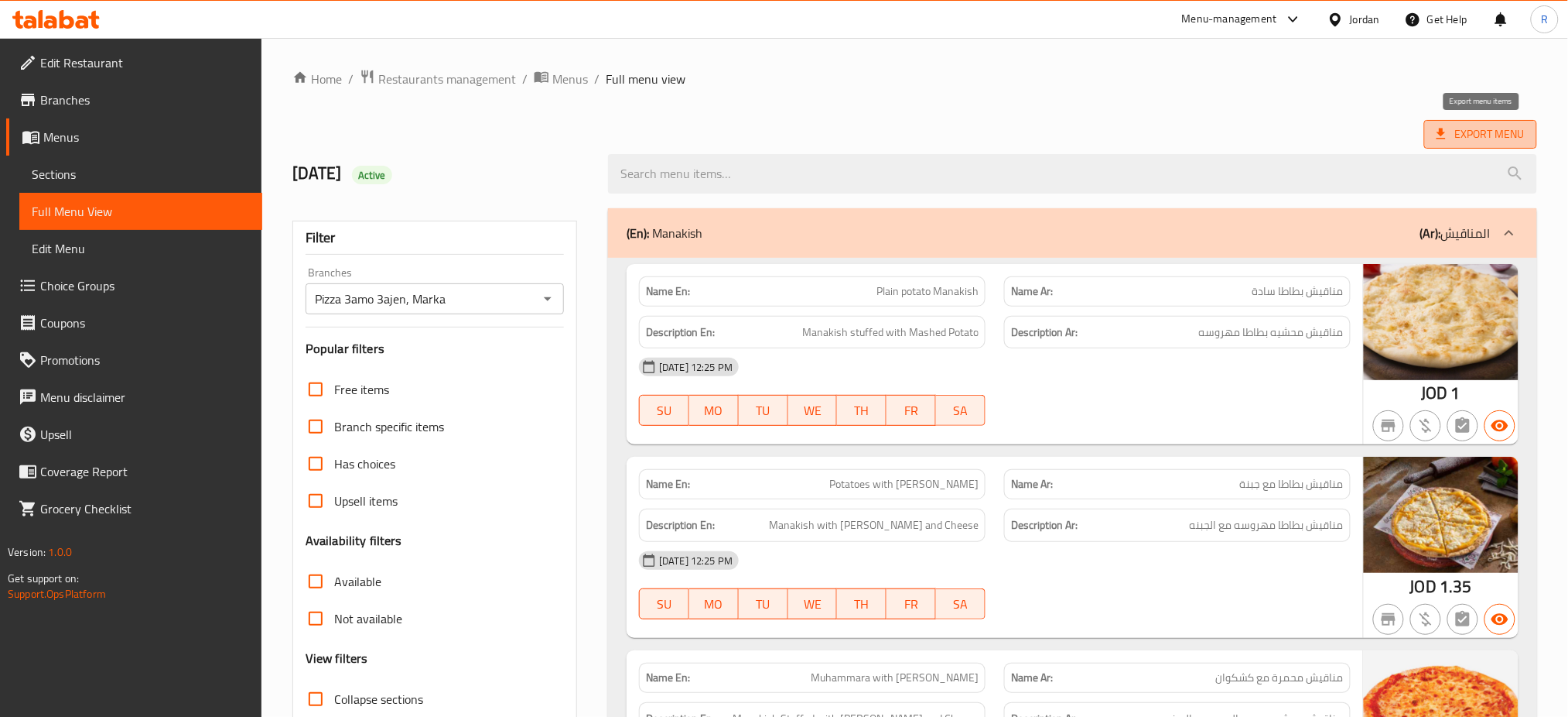
click at [1443, 140] on icon at bounding box center [1441, 134] width 10 height 10
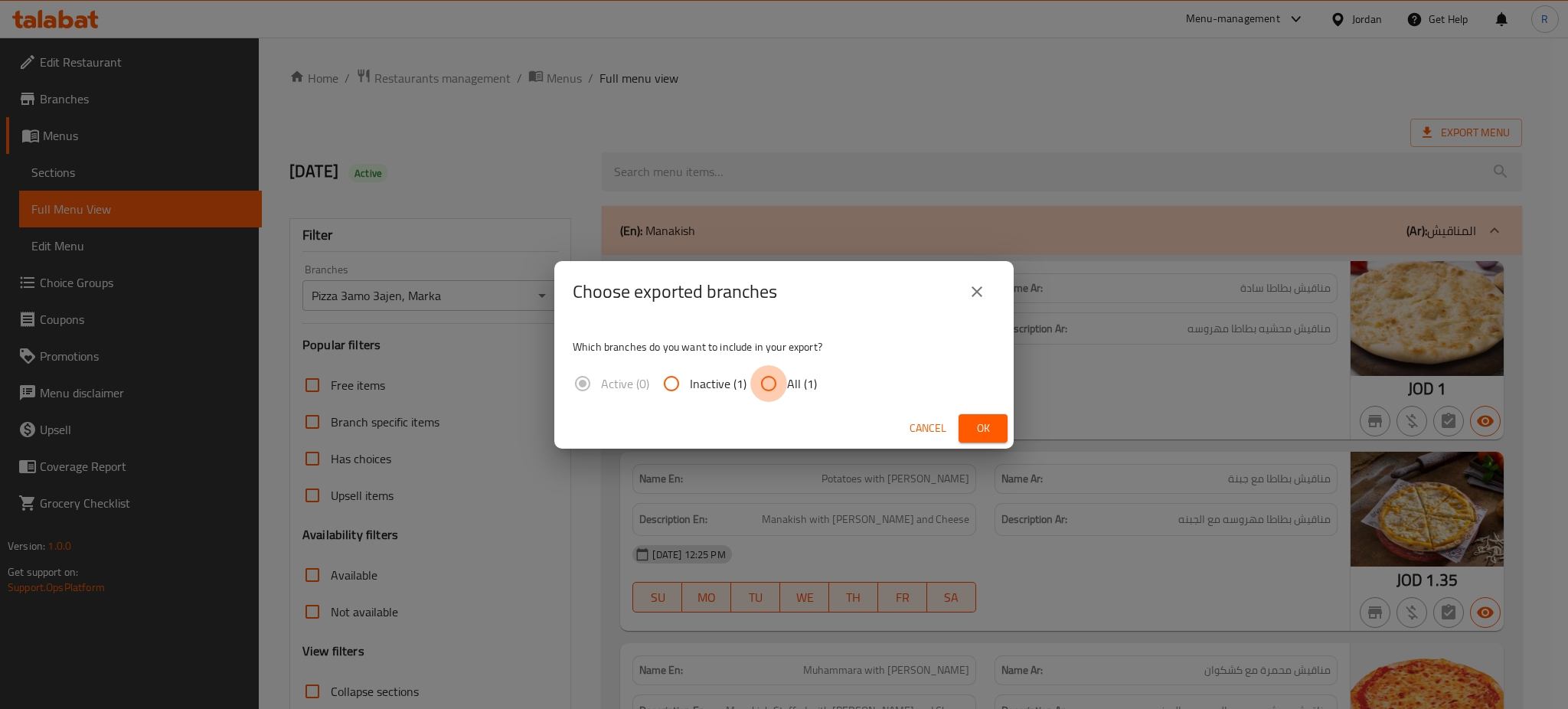
click at [775, 387] on input "All (1)" at bounding box center [769, 383] width 37 height 37
radio input "true"
click at [978, 430] on span "Ok" at bounding box center [983, 428] width 25 height 19
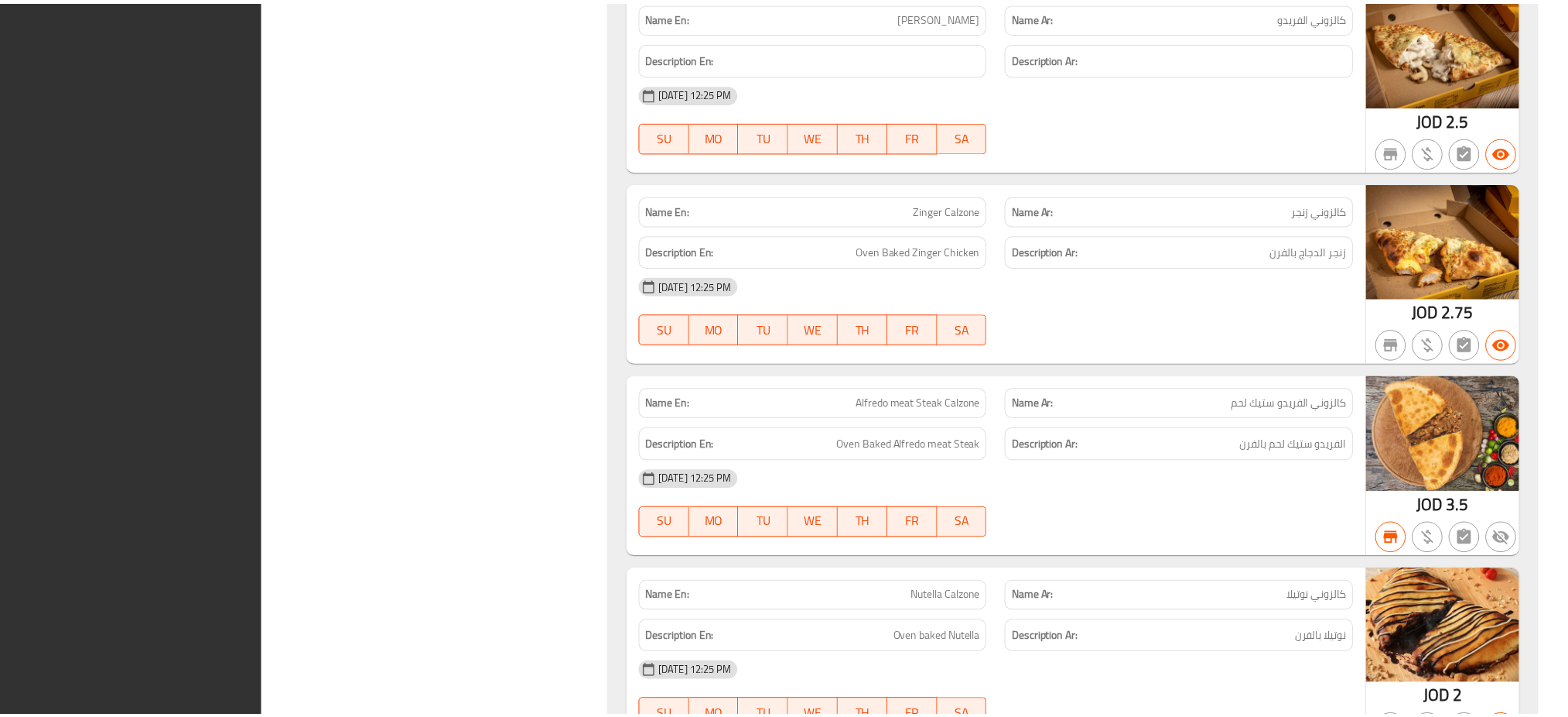
scroll to position [18027, 0]
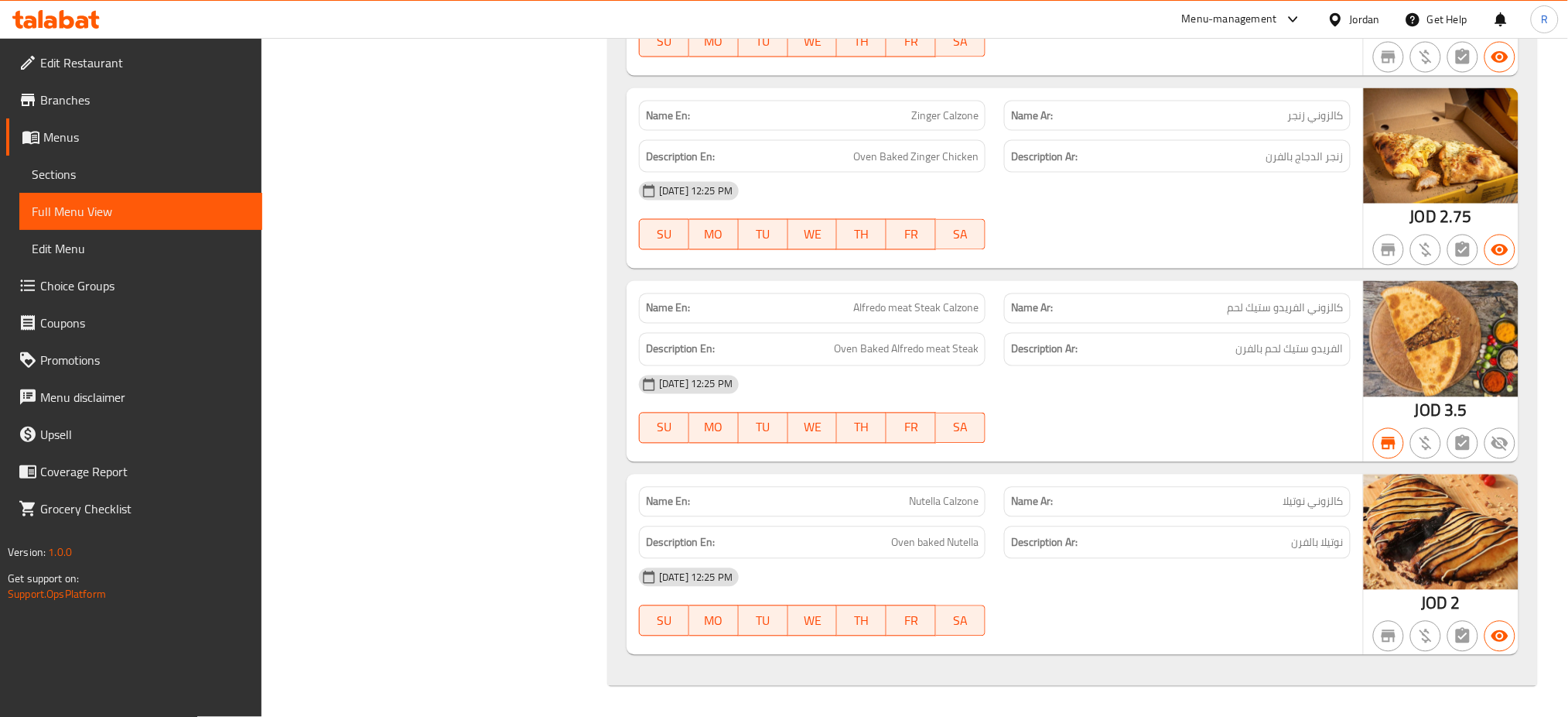
click at [143, 68] on span "Edit Restaurant" at bounding box center [145, 62] width 210 height 18
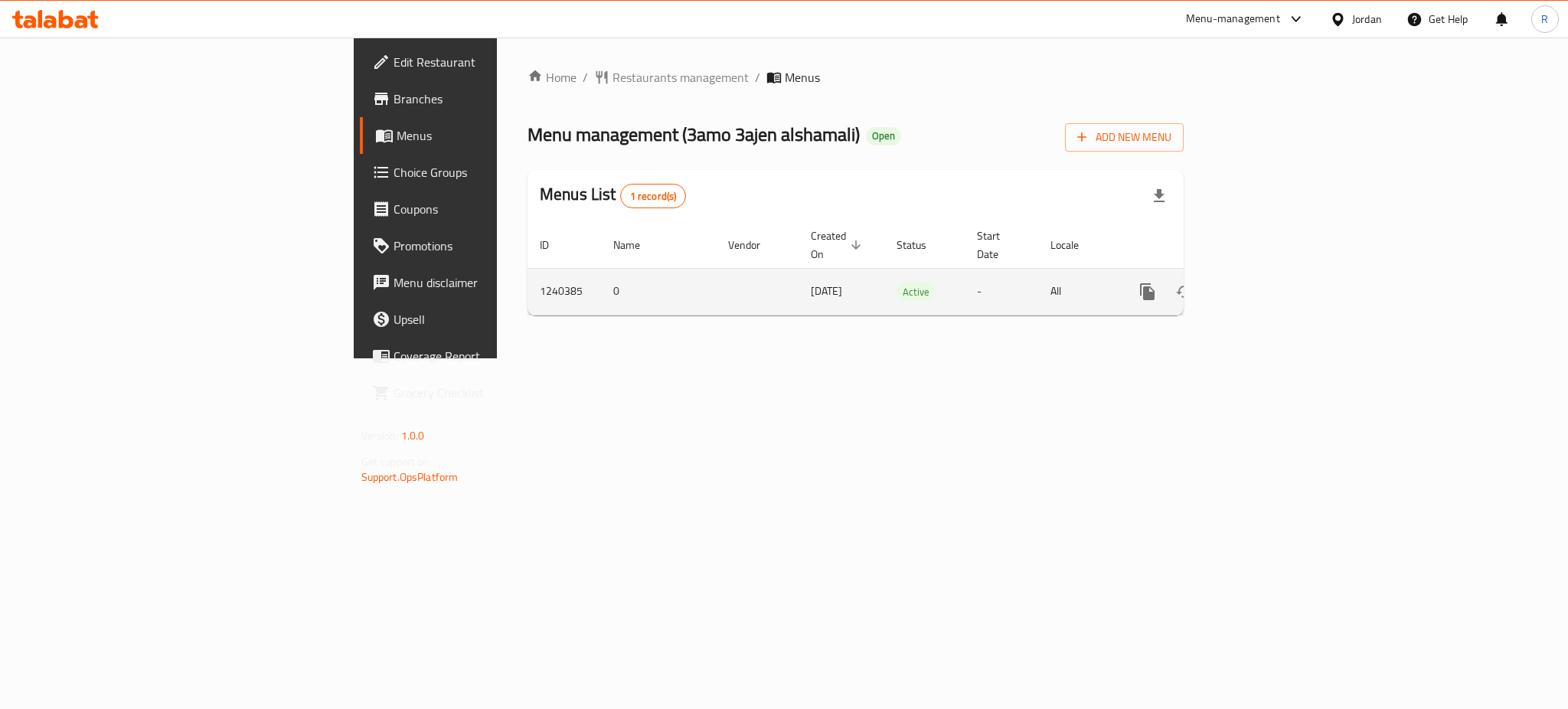
click at [1276, 282] on link "enhanced table" at bounding box center [1257, 291] width 37 height 37
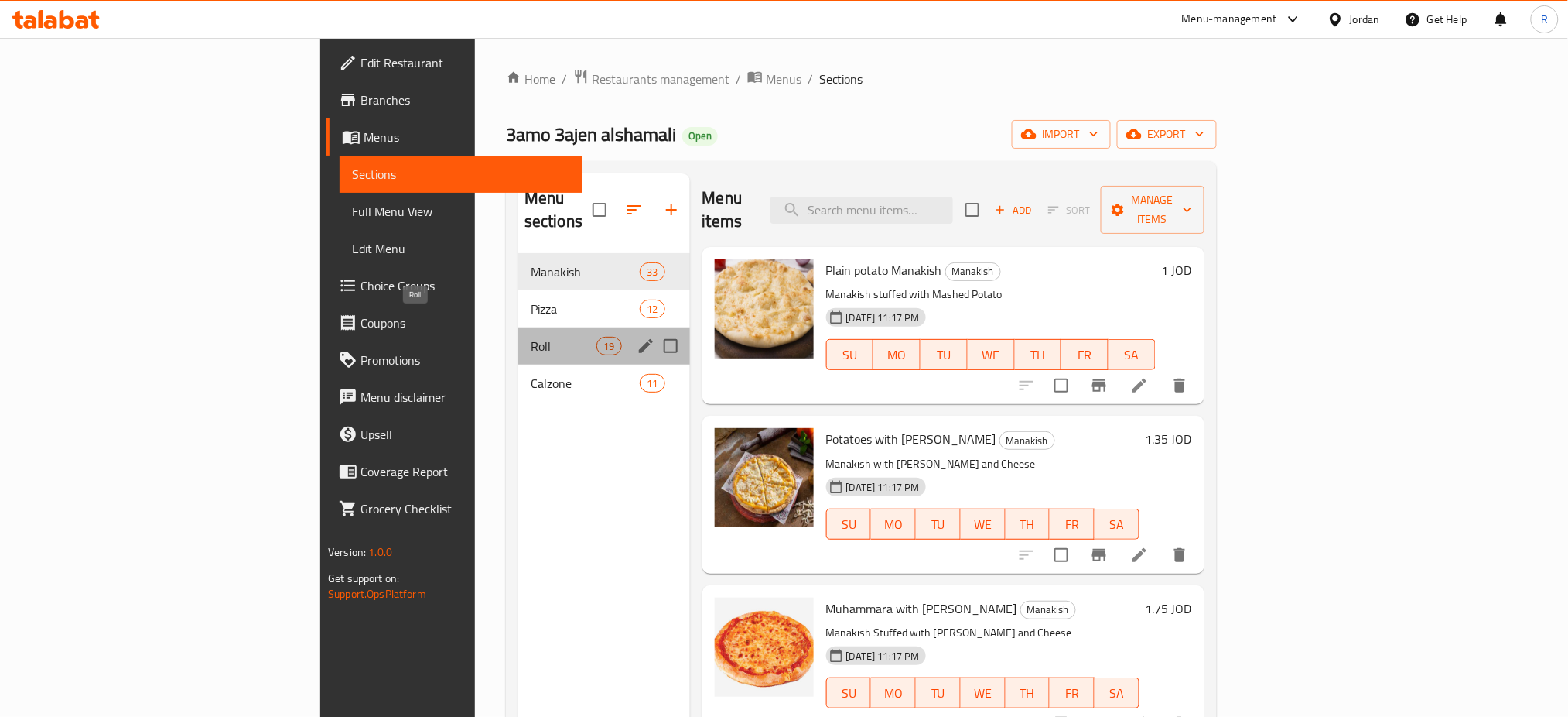
click at [530, 336] on span "Roll" at bounding box center [563, 345] width 66 height 18
